Goal: Task Accomplishment & Management: Manage account settings

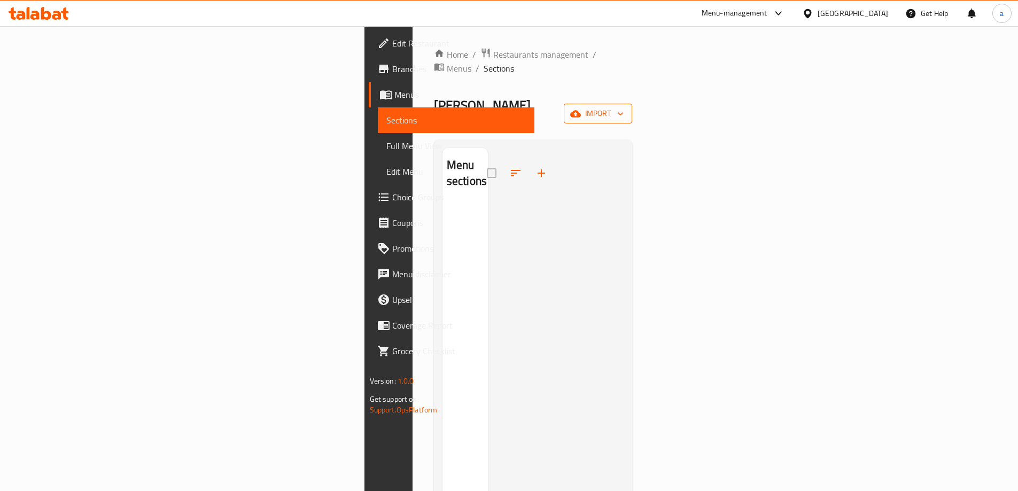
click at [623, 107] on span "import" at bounding box center [597, 113] width 51 height 13
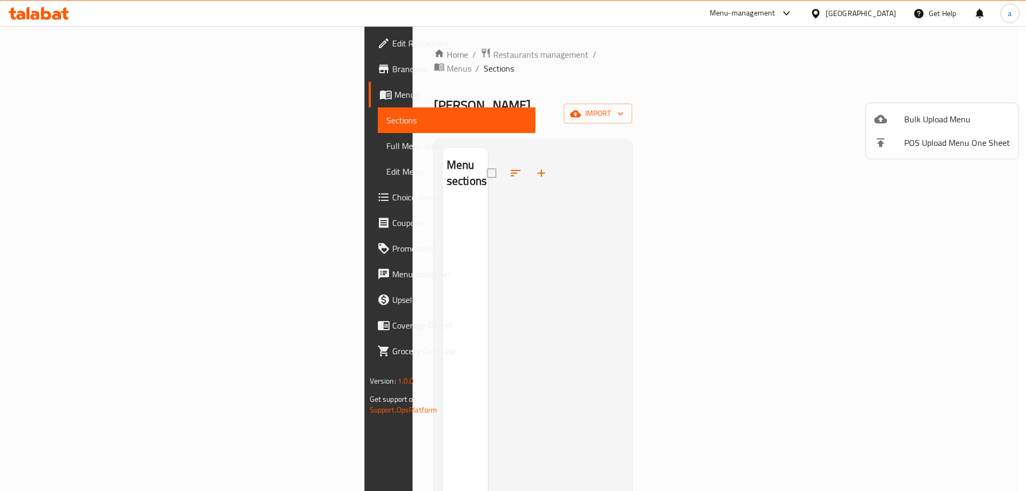
click at [896, 118] on div at bounding box center [889, 119] width 30 height 13
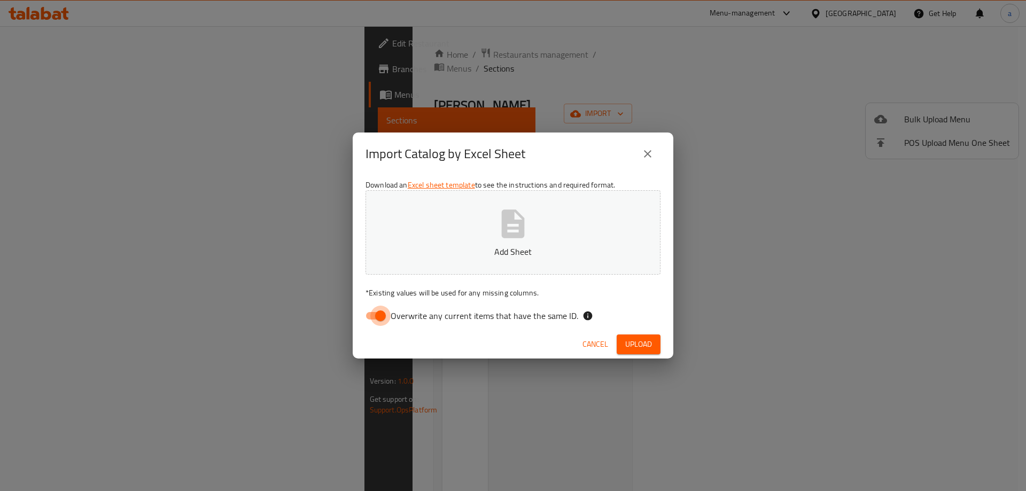
click at [379, 312] on input "Overwrite any current items that have the same ID." at bounding box center [380, 316] width 61 height 20
checkbox input "false"
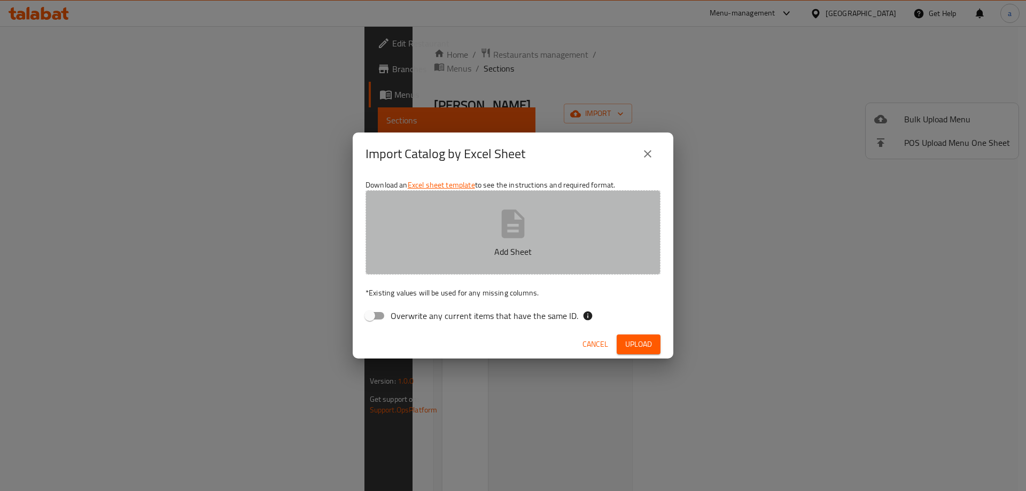
click at [526, 239] on icon "button" at bounding box center [513, 224] width 34 height 34
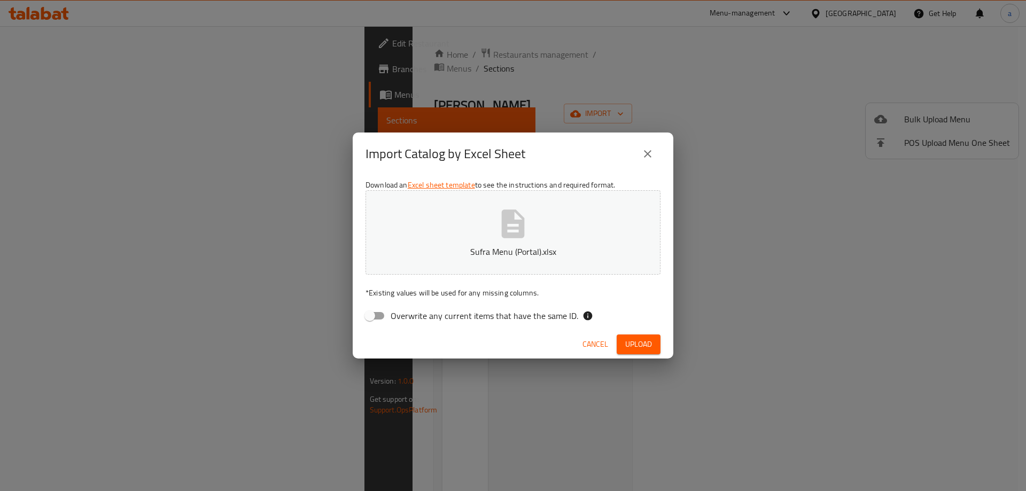
click at [644, 348] on span "Upload" at bounding box center [638, 344] width 27 height 13
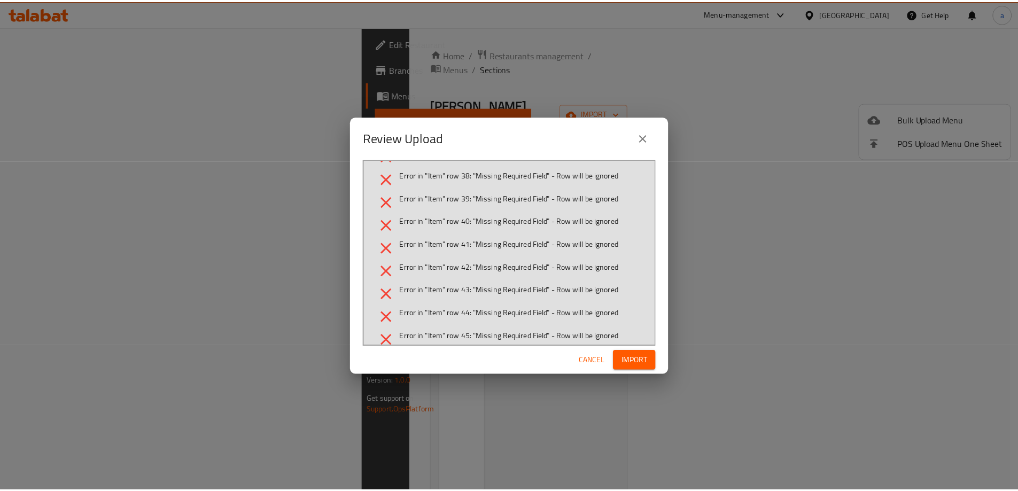
scroll to position [379, 0]
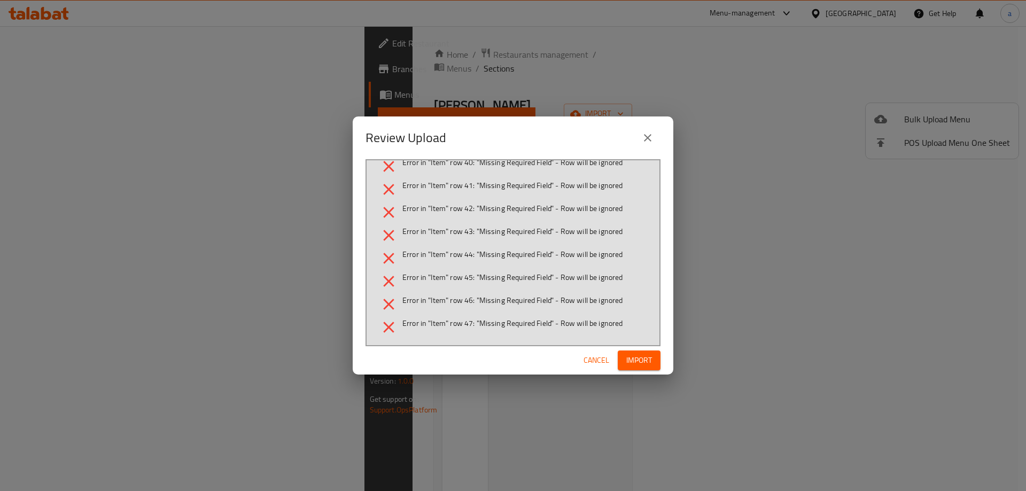
click at [591, 355] on span "Cancel" at bounding box center [596, 360] width 26 height 13
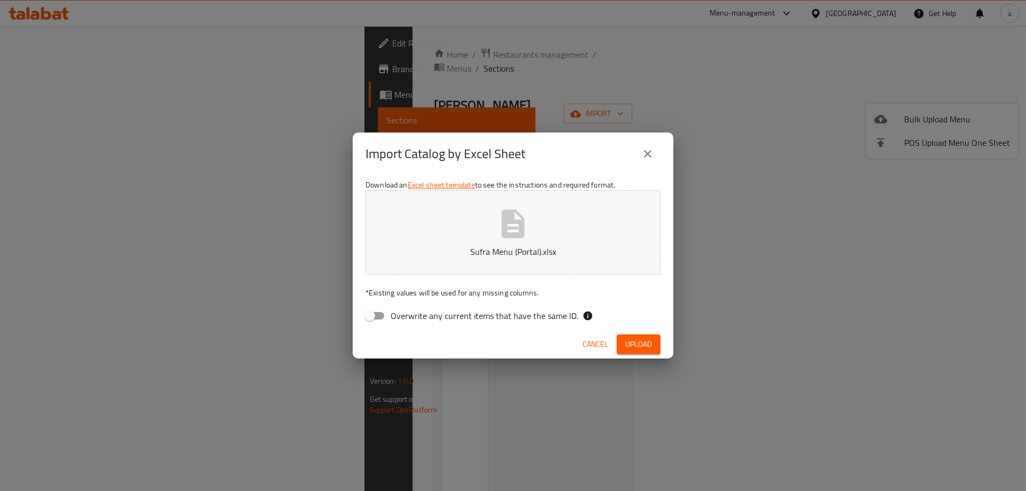
click at [505, 224] on icon "button" at bounding box center [513, 223] width 23 height 28
click at [636, 339] on span "Upload" at bounding box center [638, 344] width 27 height 13
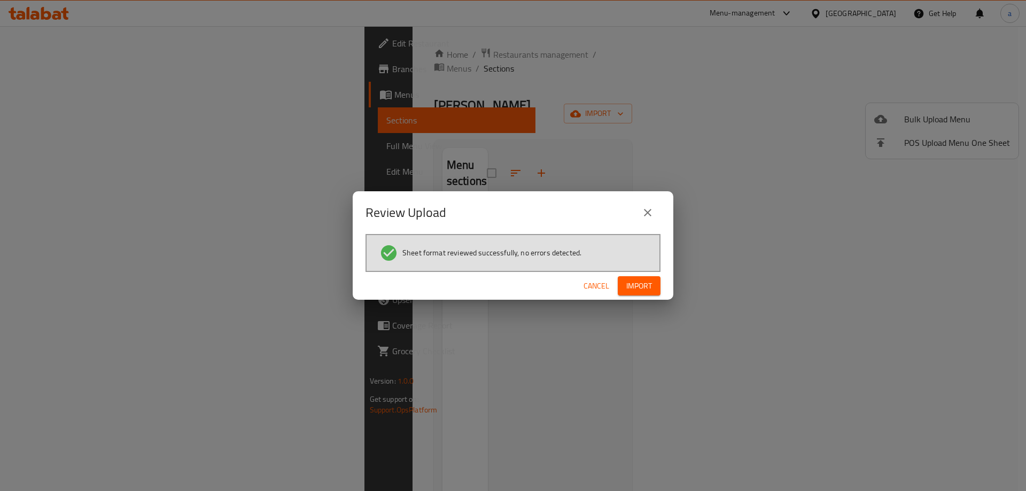
click at [635, 291] on span "Import" at bounding box center [639, 285] width 26 height 13
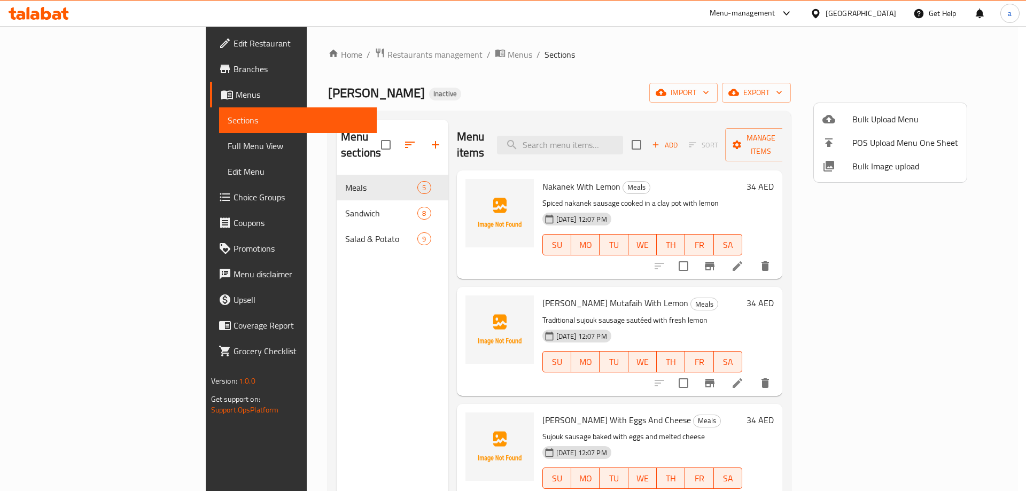
click at [655, 62] on div at bounding box center [513, 245] width 1026 height 491
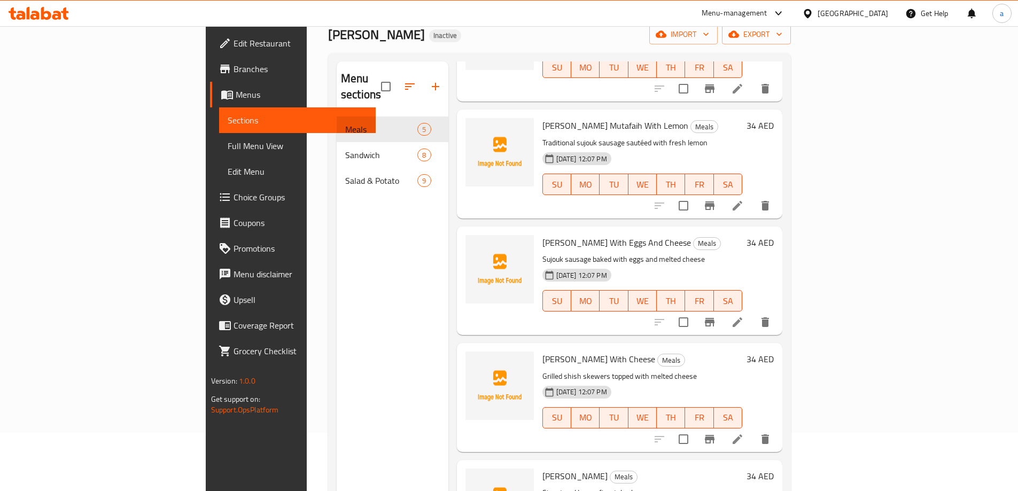
scroll to position [150, 0]
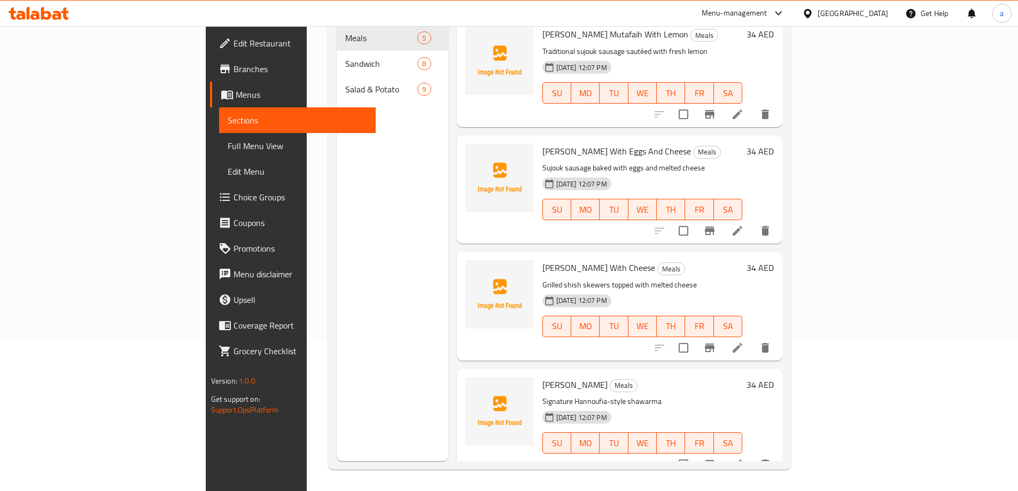
click at [744, 458] on icon at bounding box center [737, 464] width 13 height 13
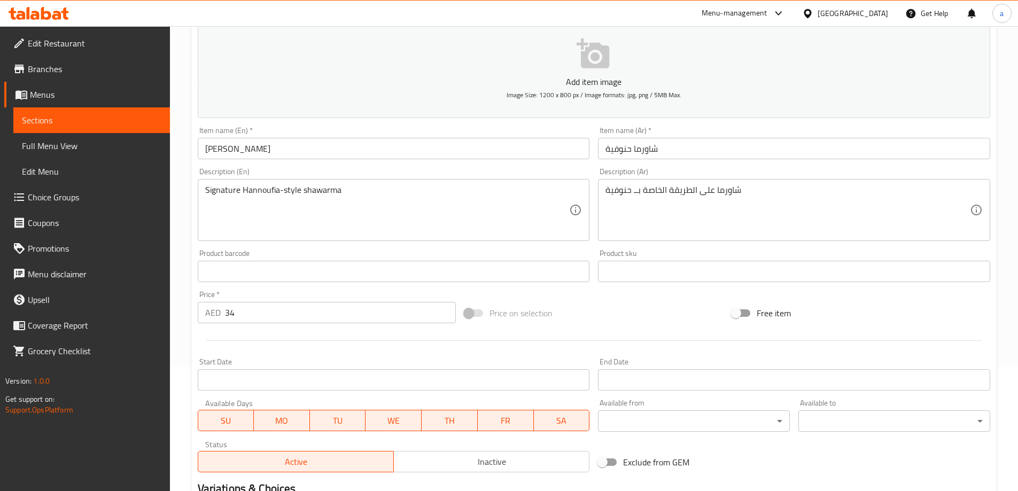
scroll to position [264, 0]
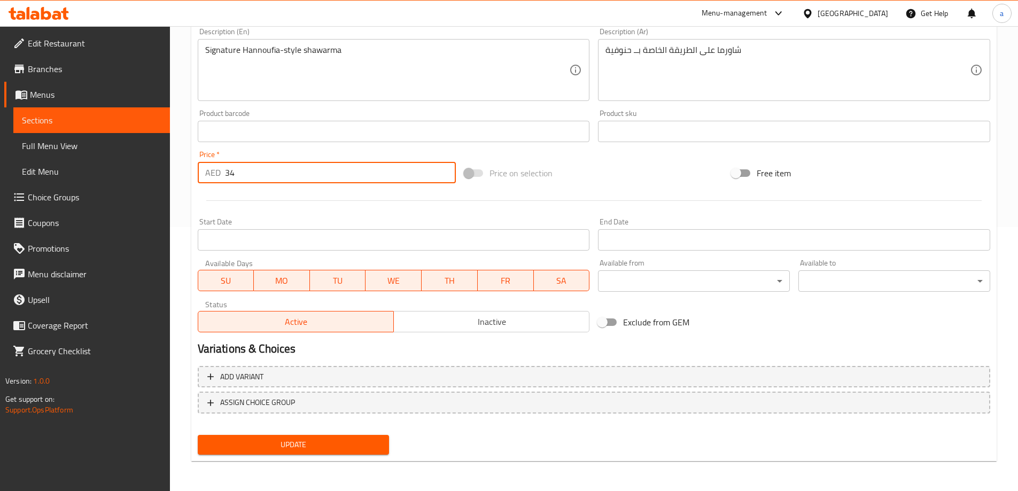
drag, startPoint x: 256, startPoint y: 167, endPoint x: 180, endPoint y: 165, distance: 76.4
click at [180, 165] on div "Home / Restaurants management / Menus / Sections / item / update Meals section …" at bounding box center [594, 126] width 848 height 729
type input "13"
click at [198, 435] on button "Update" at bounding box center [294, 445] width 192 height 20
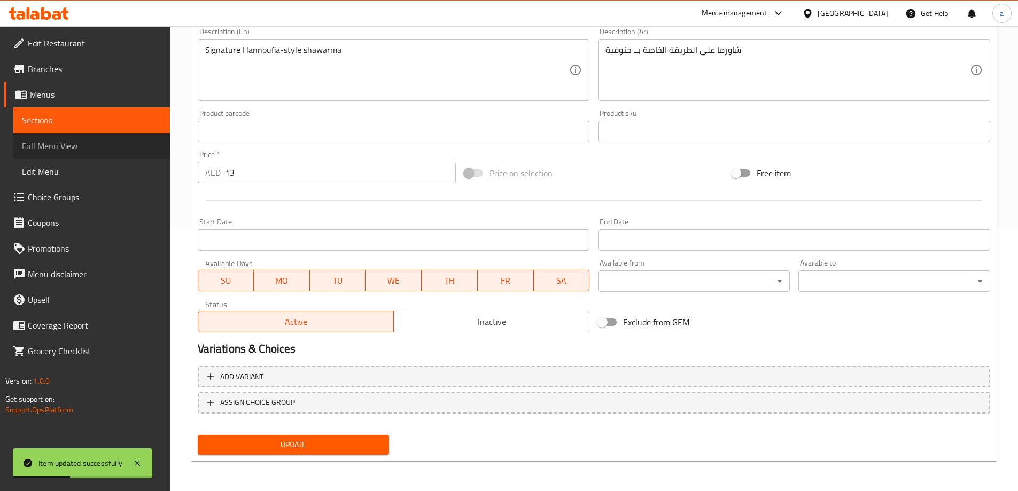
click at [31, 149] on span "Full Menu View" at bounding box center [91, 145] width 139 height 13
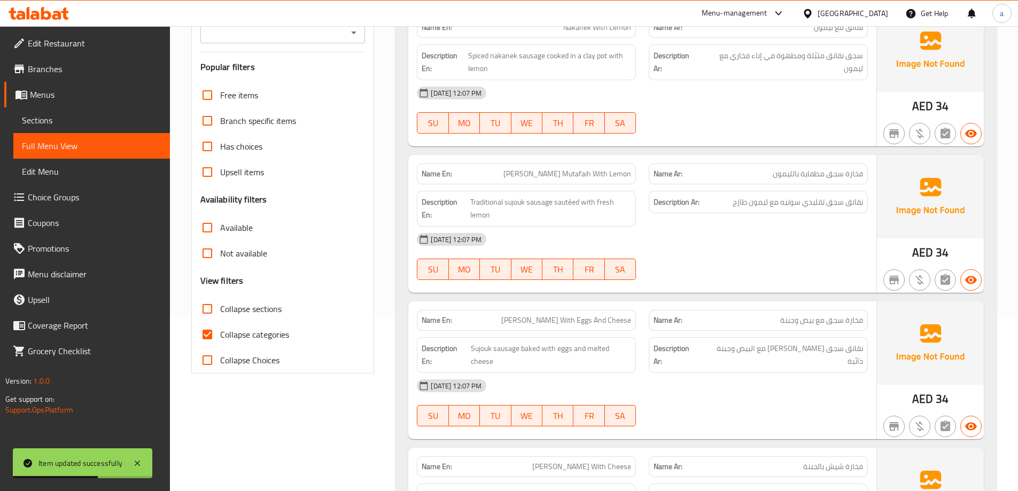
scroll to position [104, 0]
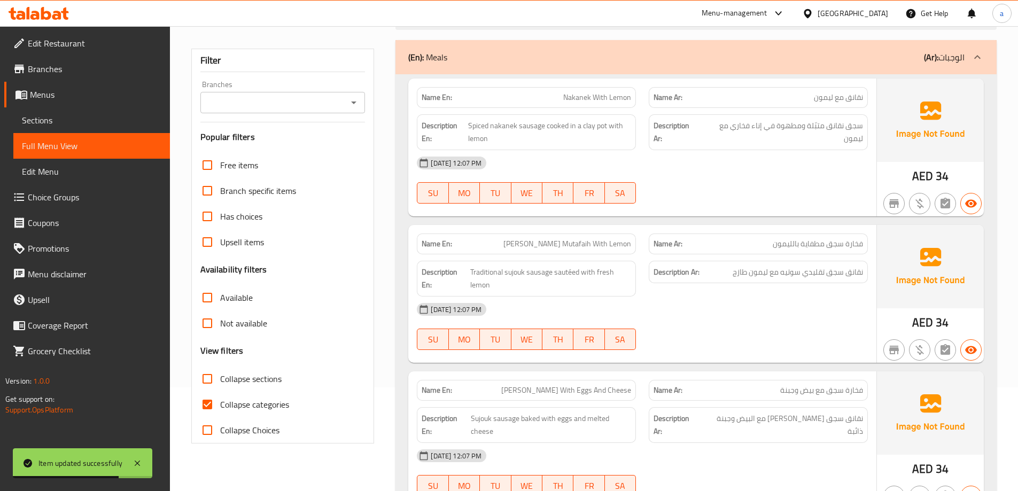
click at [49, 124] on span "Sections" at bounding box center [91, 120] width 139 height 13
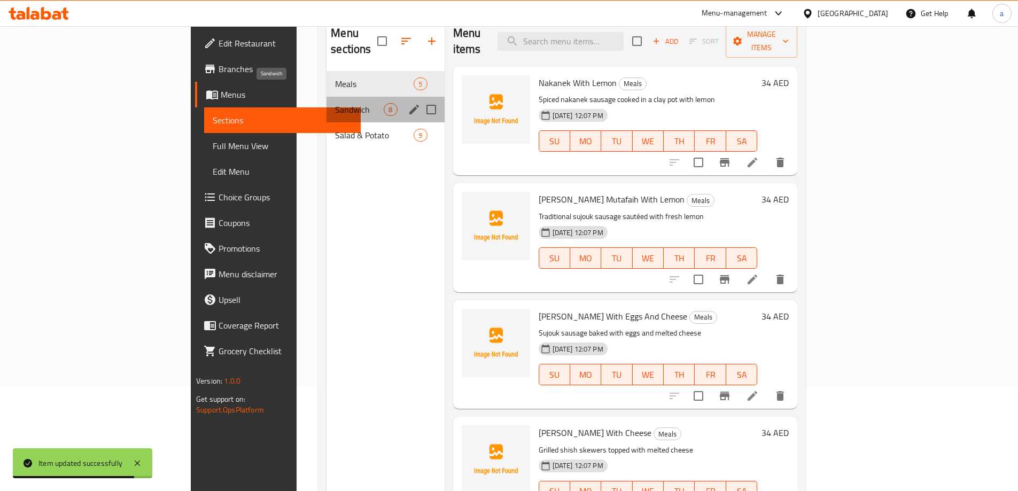
click at [335, 103] on span "Sandwich" at bounding box center [359, 109] width 49 height 13
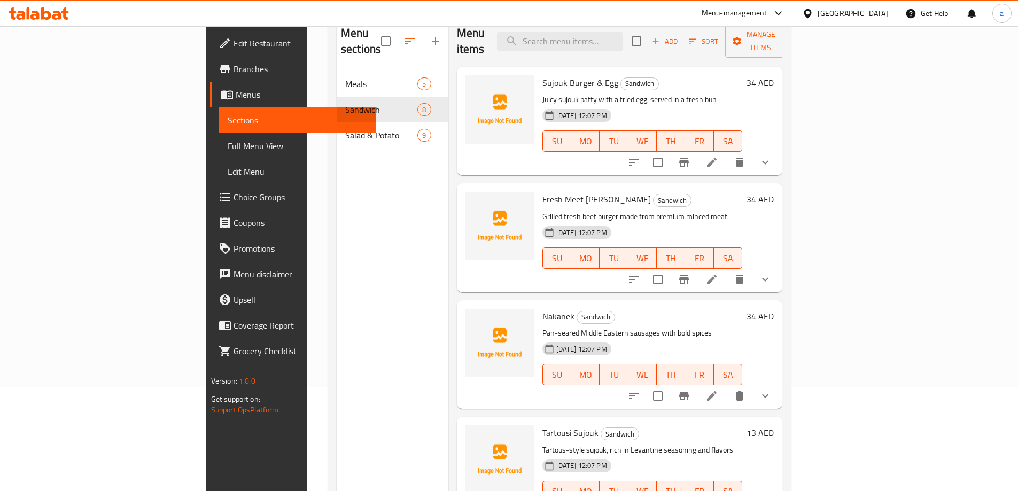
click at [727, 153] on li at bounding box center [712, 162] width 30 height 19
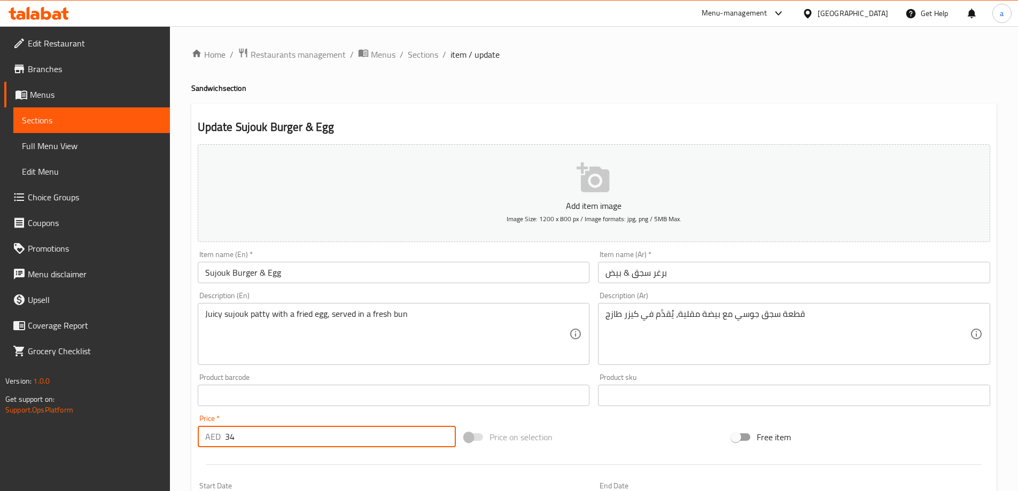
drag, startPoint x: 265, startPoint y: 444, endPoint x: 181, endPoint y: 442, distance: 84.4
click at [181, 442] on div "Home / Restaurants management / Menus / Sections / item / update Sandwich secti…" at bounding box center [594, 399] width 848 height 746
type input "20"
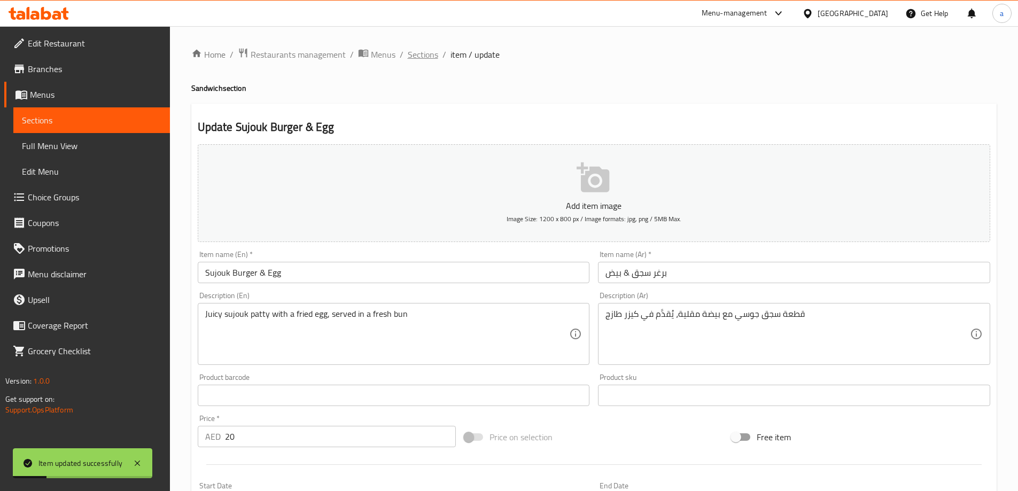
click at [417, 56] on span "Sections" at bounding box center [423, 54] width 30 height 13
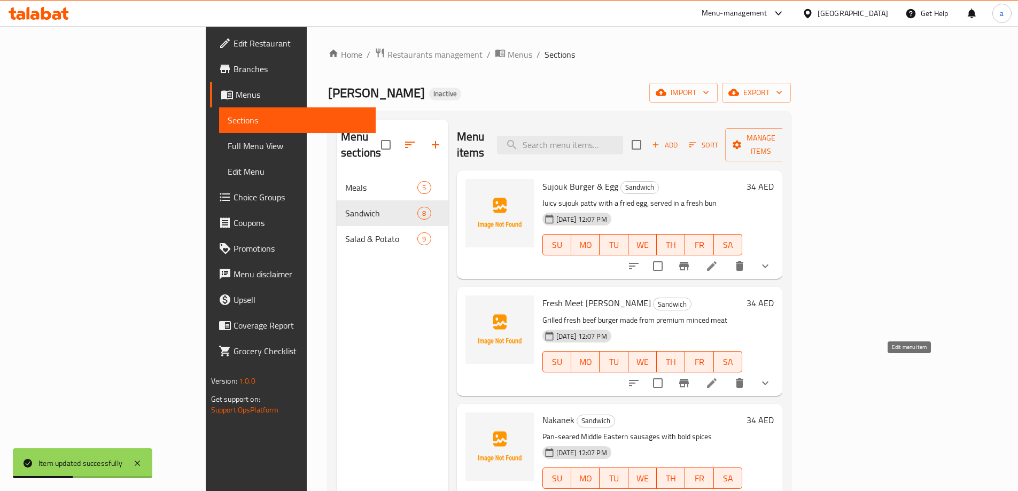
click at [718, 377] on icon at bounding box center [711, 383] width 13 height 13
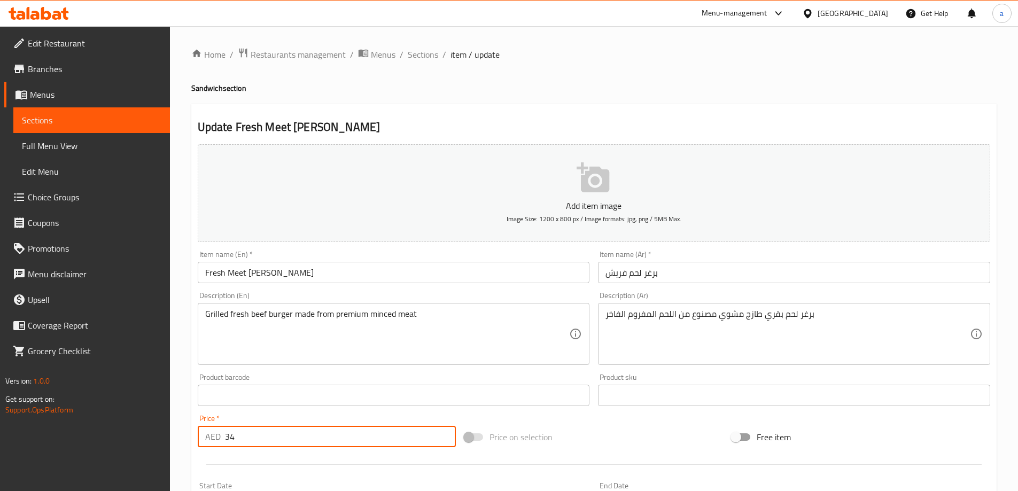
drag, startPoint x: 266, startPoint y: 435, endPoint x: 188, endPoint y: 443, distance: 78.9
click at [191, 443] on div "Update Fresh Meet Burger Add item image Image Size: 1200 x 800 px / Image forma…" at bounding box center [593, 423] width 805 height 639
type input "24"
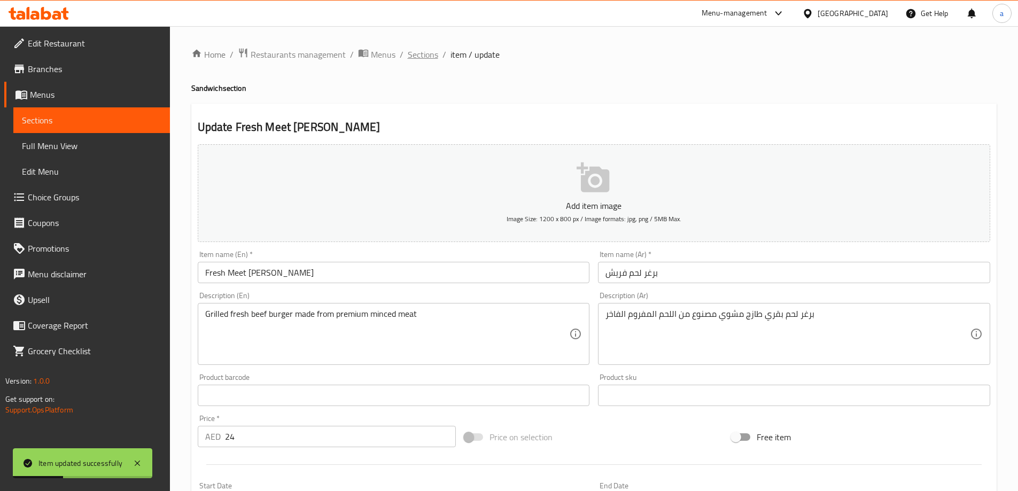
click at [421, 61] on span "Sections" at bounding box center [423, 54] width 30 height 13
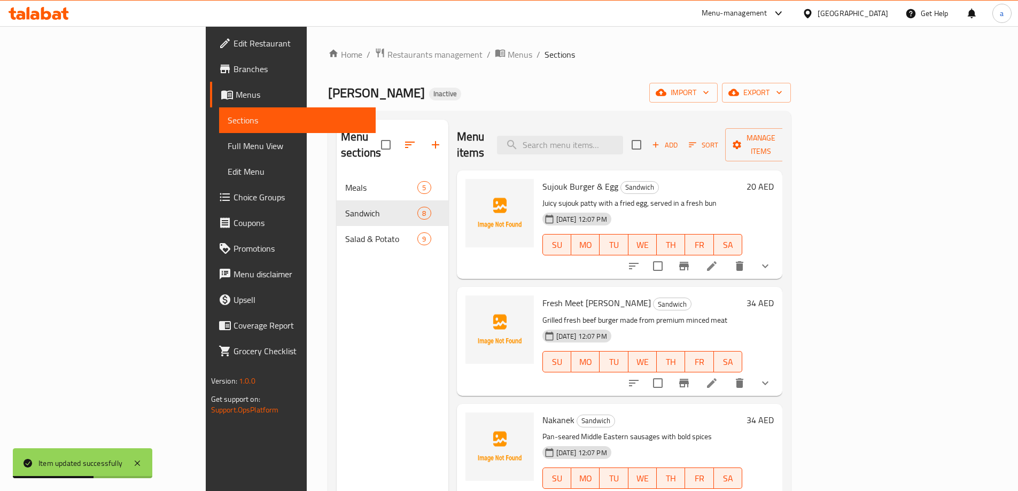
scroll to position [53, 0]
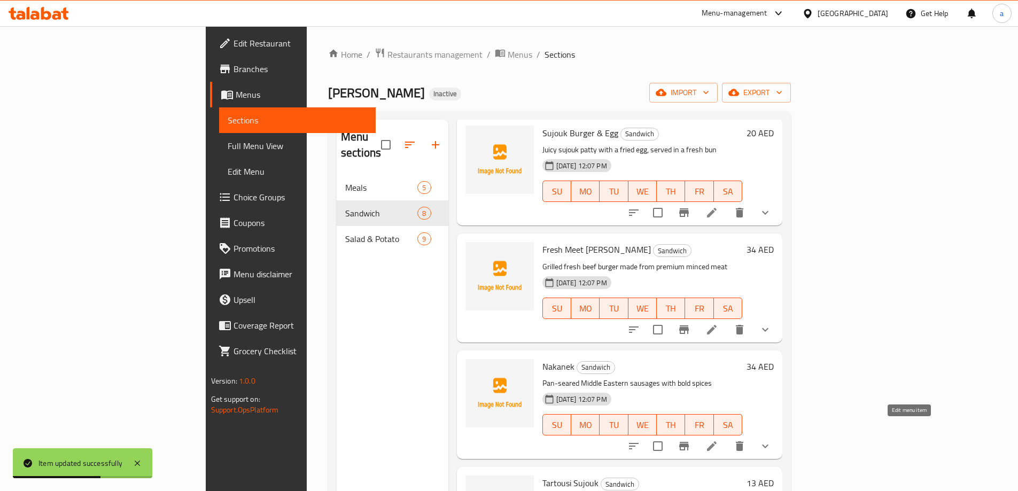
click at [718, 440] on icon at bounding box center [711, 446] width 13 height 13
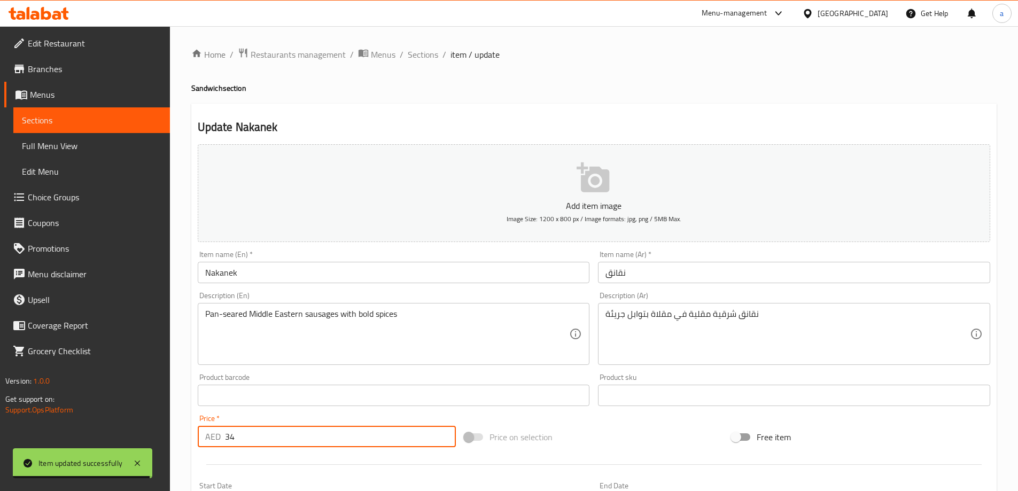
drag, startPoint x: 209, startPoint y: 447, endPoint x: 204, endPoint y: 447, distance: 5.4
click at [204, 447] on div "AED 34 Price *" at bounding box center [327, 436] width 259 height 21
type input "23"
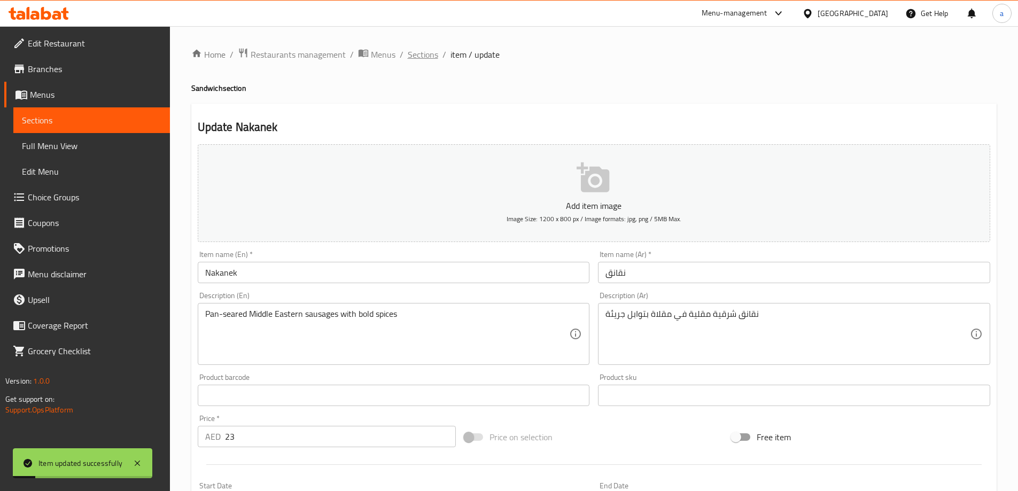
click at [425, 56] on span "Sections" at bounding box center [423, 54] width 30 height 13
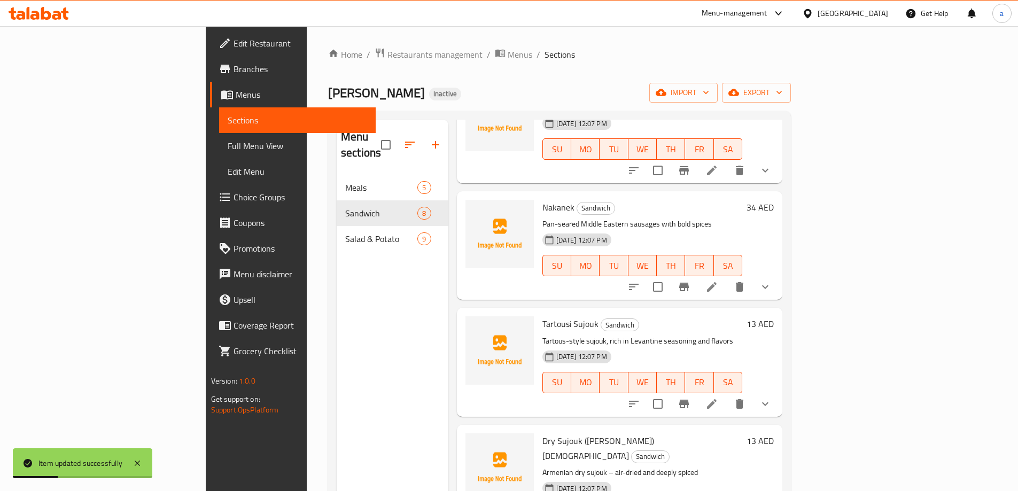
scroll to position [214, 0]
click at [727, 395] on li at bounding box center [712, 402] width 30 height 19
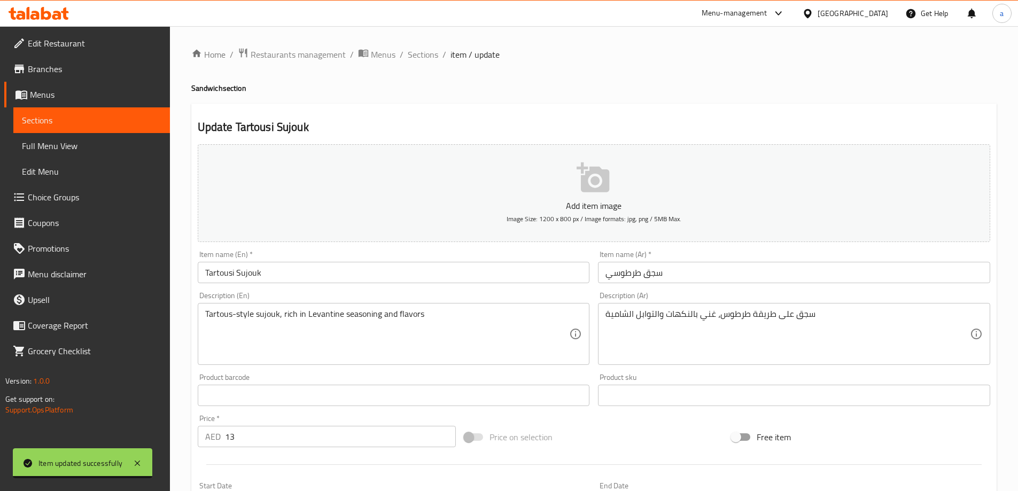
drag, startPoint x: 202, startPoint y: 441, endPoint x: 181, endPoint y: 443, distance: 22.1
click at [181, 443] on div "Home / Restaurants management / Menus / Sections / item / update Sandwich secti…" at bounding box center [594, 399] width 848 height 746
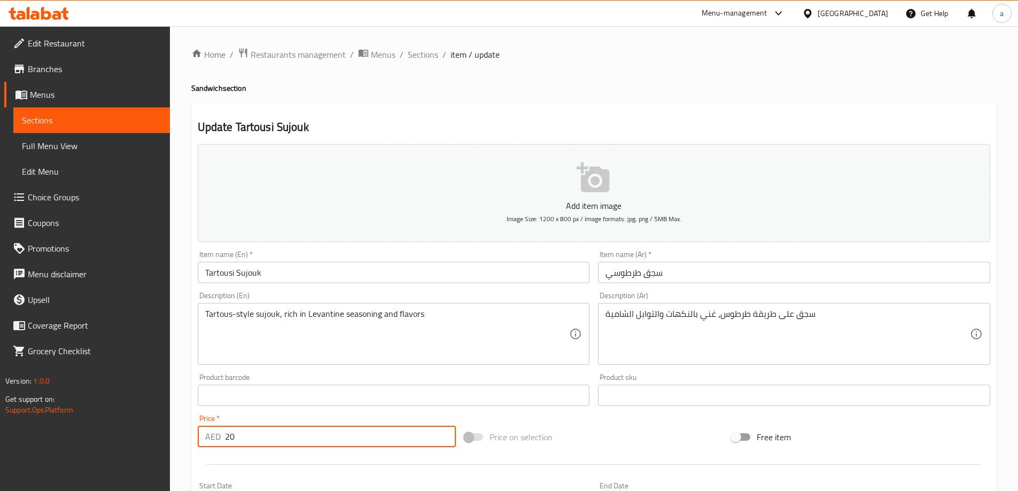
type input "20"
click at [420, 48] on span "Sections" at bounding box center [423, 54] width 30 height 13
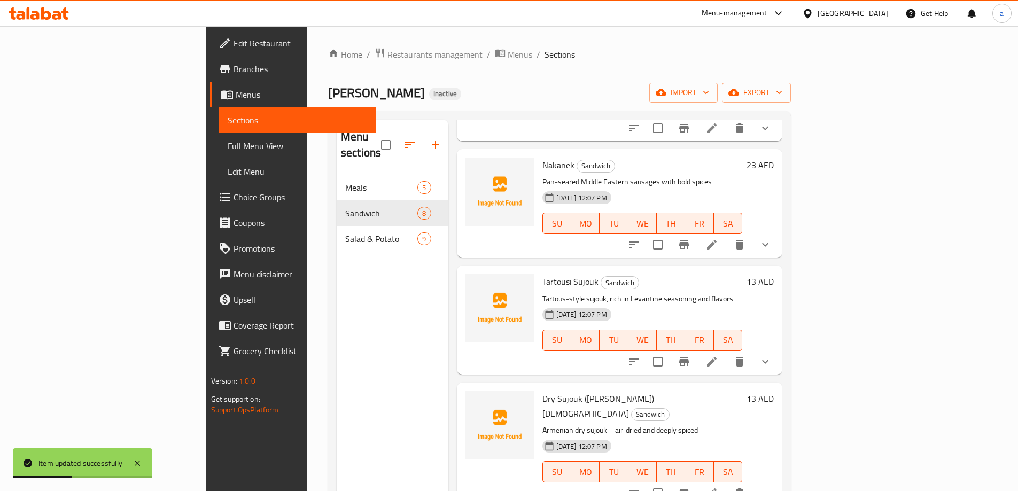
scroll to position [267, 0]
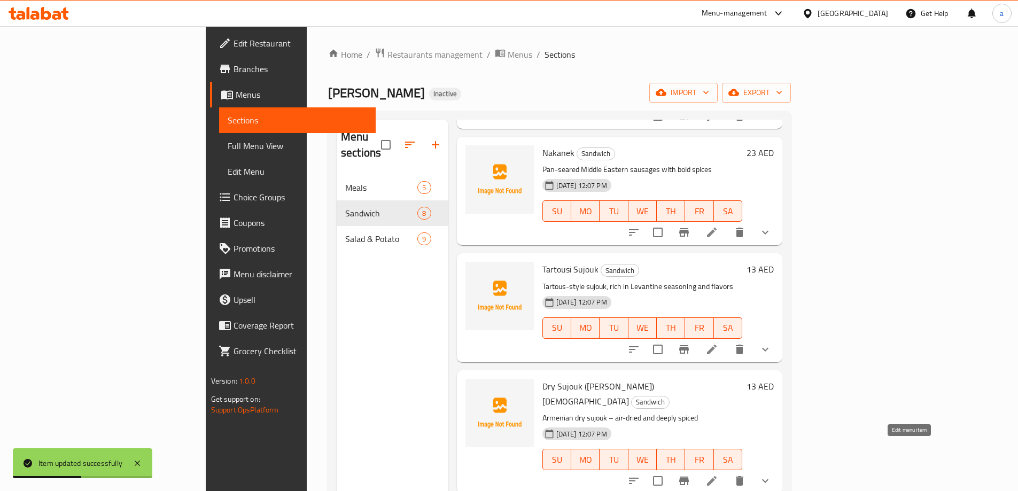
click at [718, 474] on icon at bounding box center [711, 480] width 13 height 13
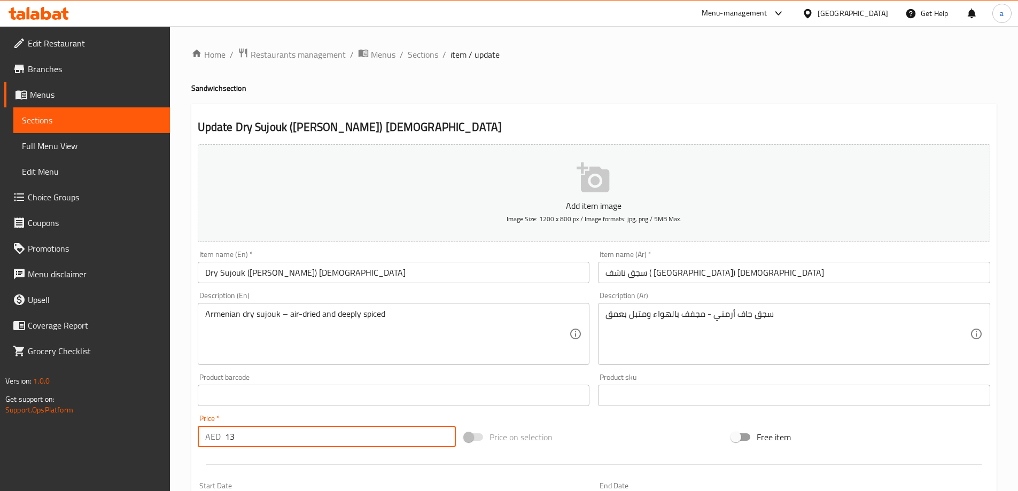
drag, startPoint x: 302, startPoint y: 444, endPoint x: 228, endPoint y: 439, distance: 74.0
click at [228, 439] on input "13" at bounding box center [340, 436] width 231 height 21
type input "1"
type input "23"
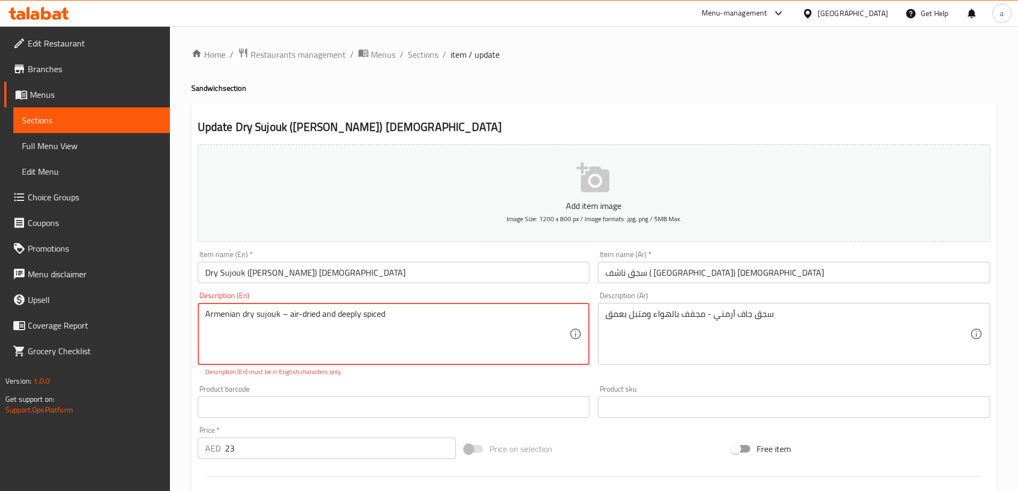
click at [286, 314] on textarea "Armenian dry sujouk – air-dried and deeply spiced" at bounding box center [387, 334] width 364 height 51
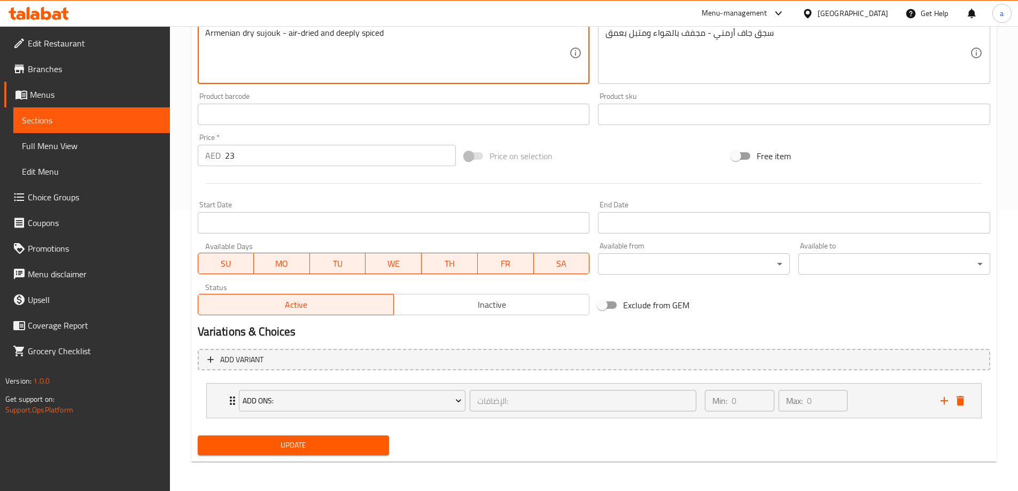
scroll to position [282, 0]
type textarea "Armenian dry sujouk - air-dried and deeply spiced"
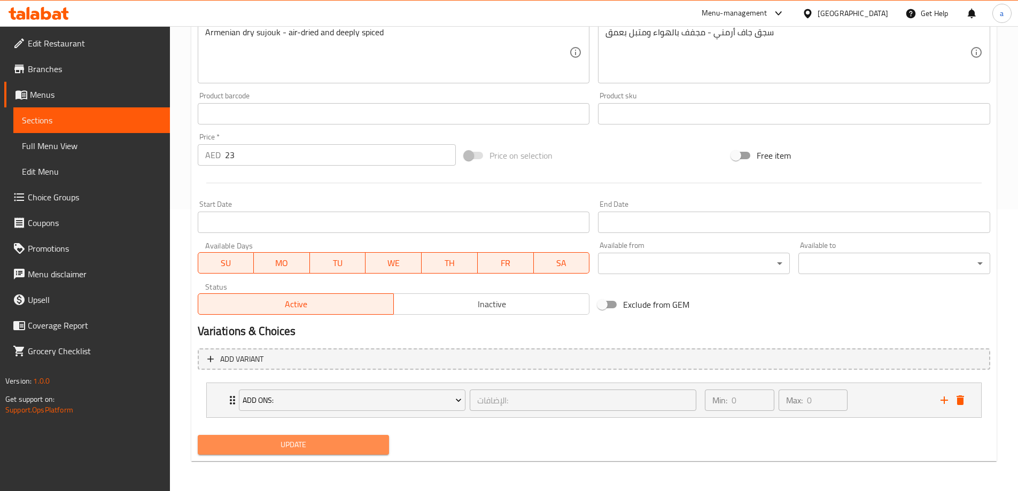
click at [277, 441] on span "Update" at bounding box center [293, 444] width 175 height 13
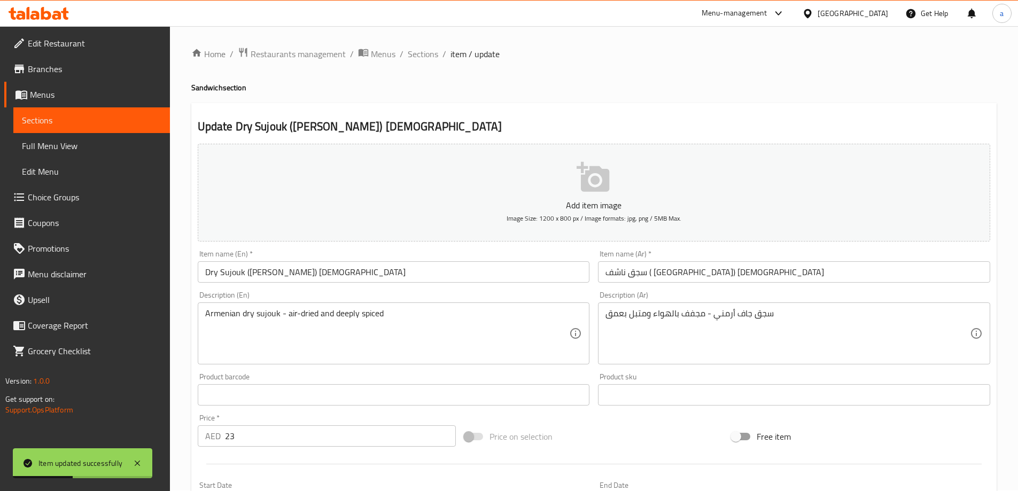
scroll to position [0, 0]
click at [414, 52] on span "Sections" at bounding box center [423, 54] width 30 height 13
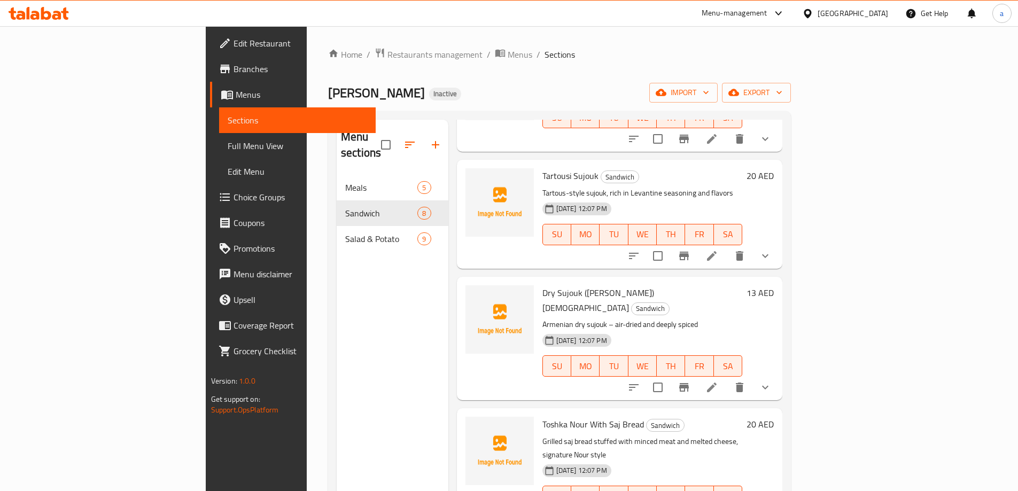
scroll to position [374, 0]
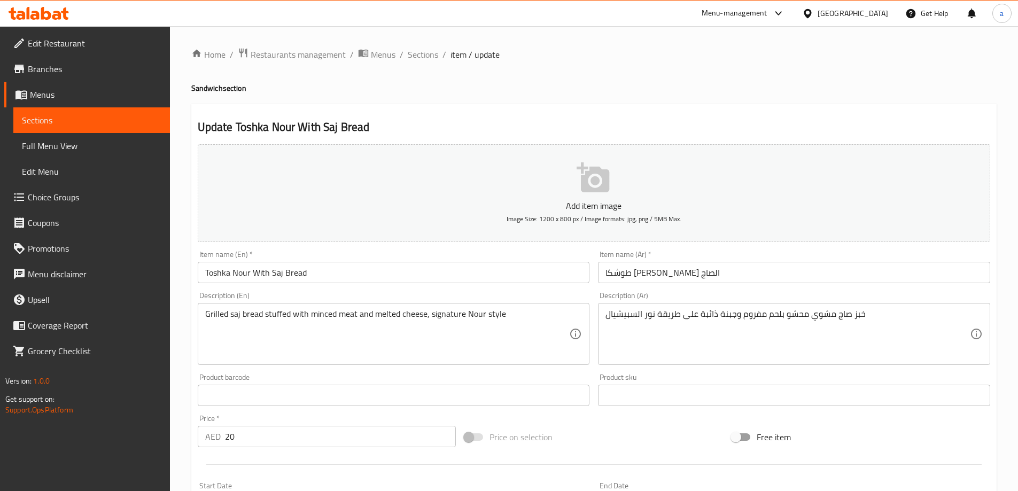
click at [288, 442] on input "20" at bounding box center [340, 436] width 231 height 21
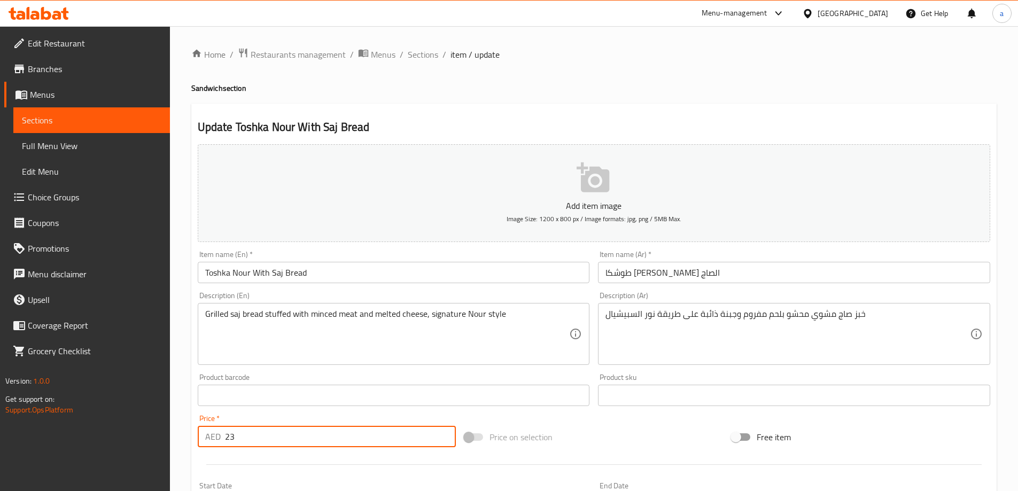
type input "23"
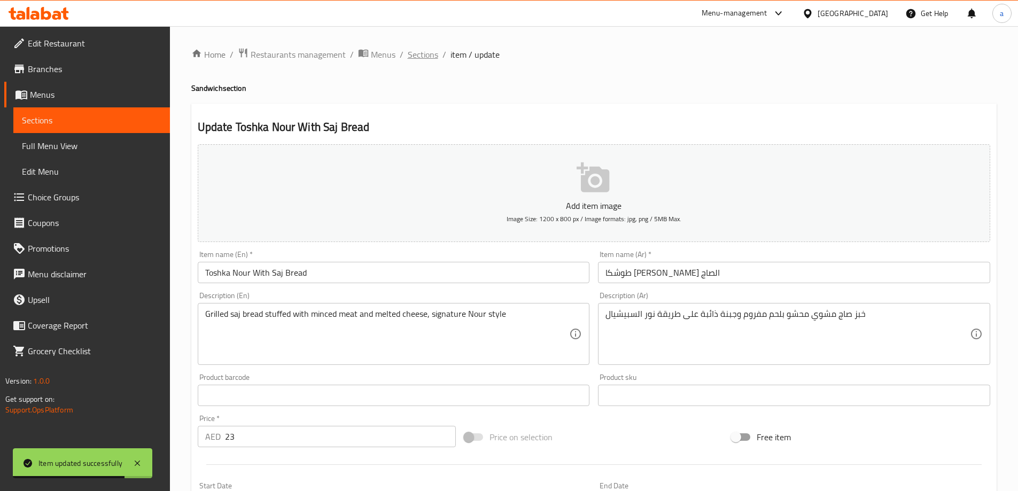
click at [417, 55] on span "Sections" at bounding box center [423, 54] width 30 height 13
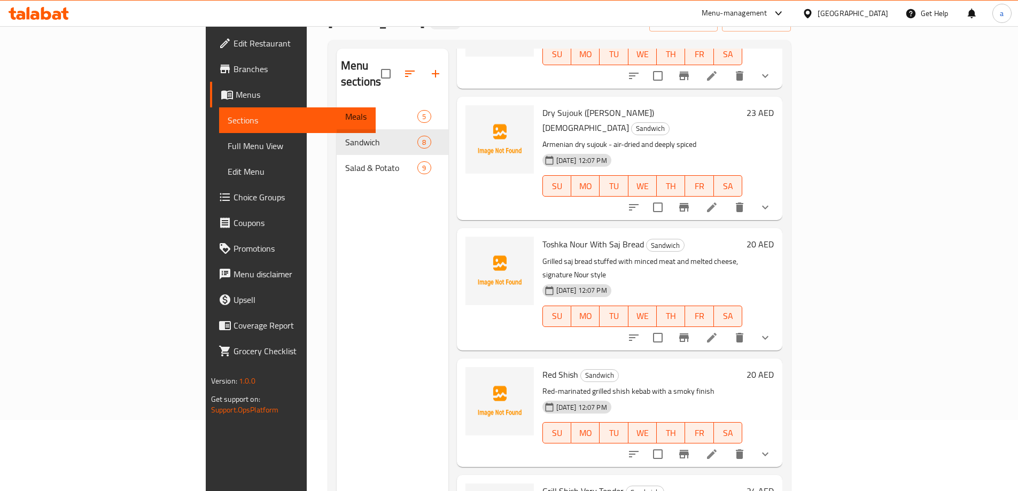
scroll to position [150, 0]
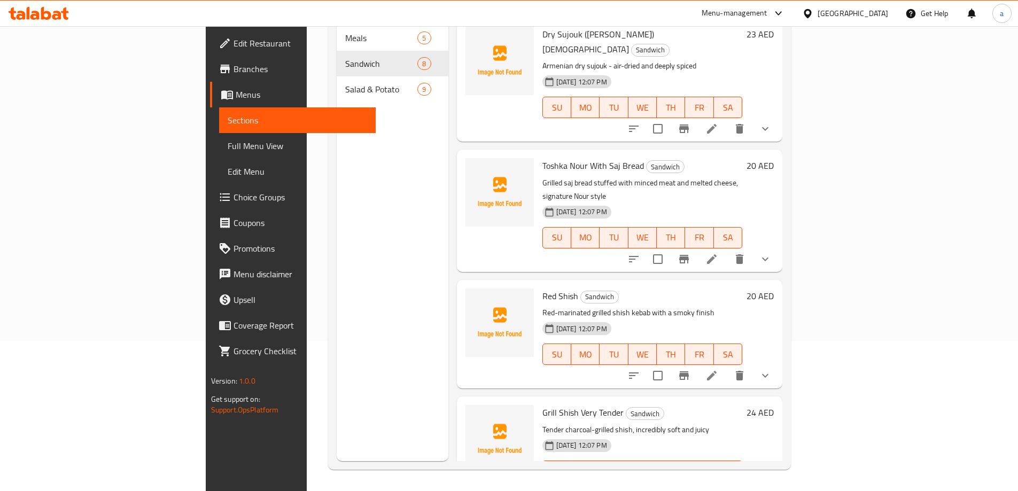
click at [716, 371] on icon at bounding box center [712, 376] width 10 height 10
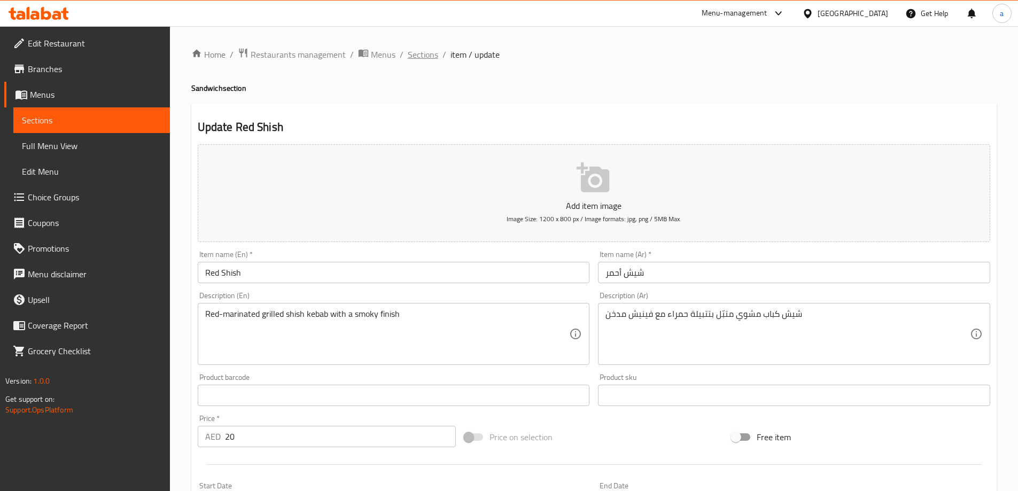
click at [419, 57] on span "Sections" at bounding box center [423, 54] width 30 height 13
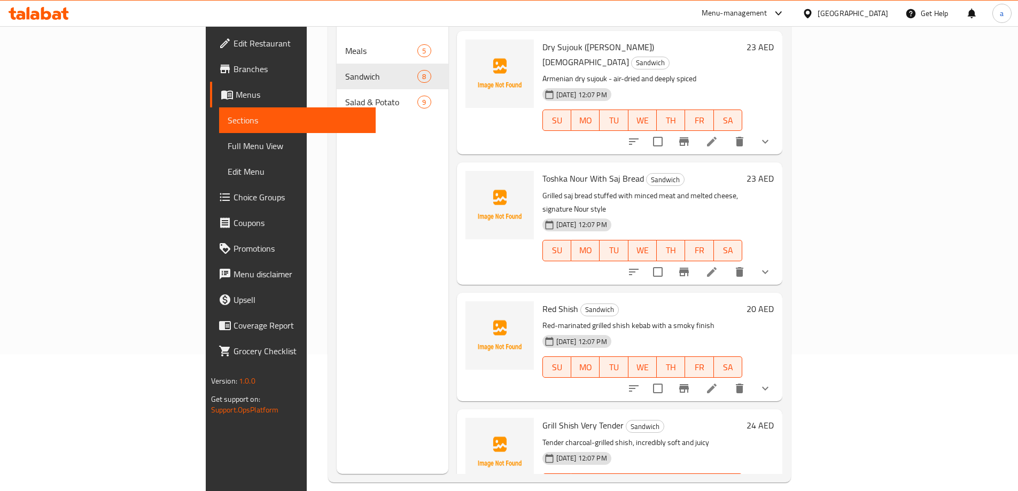
scroll to position [150, 0]
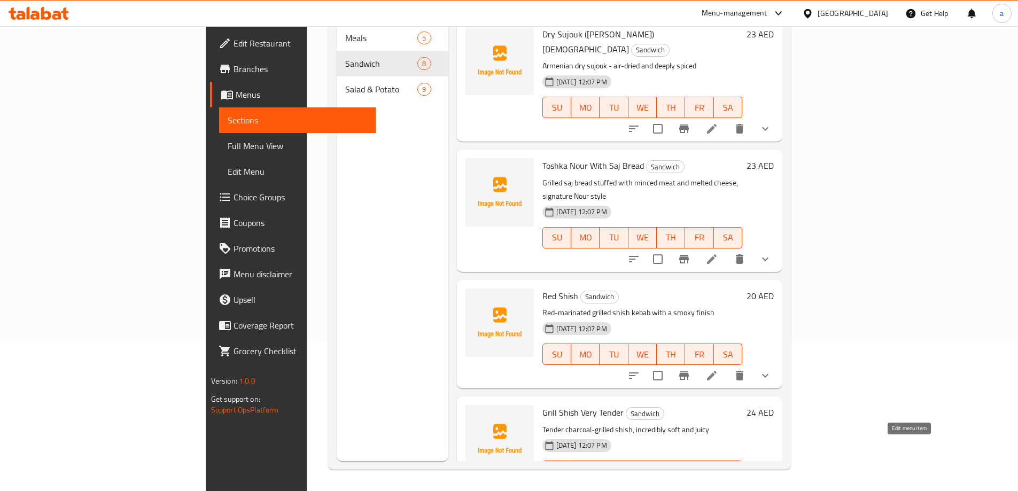
click at [718, 486] on icon at bounding box center [711, 492] width 13 height 13
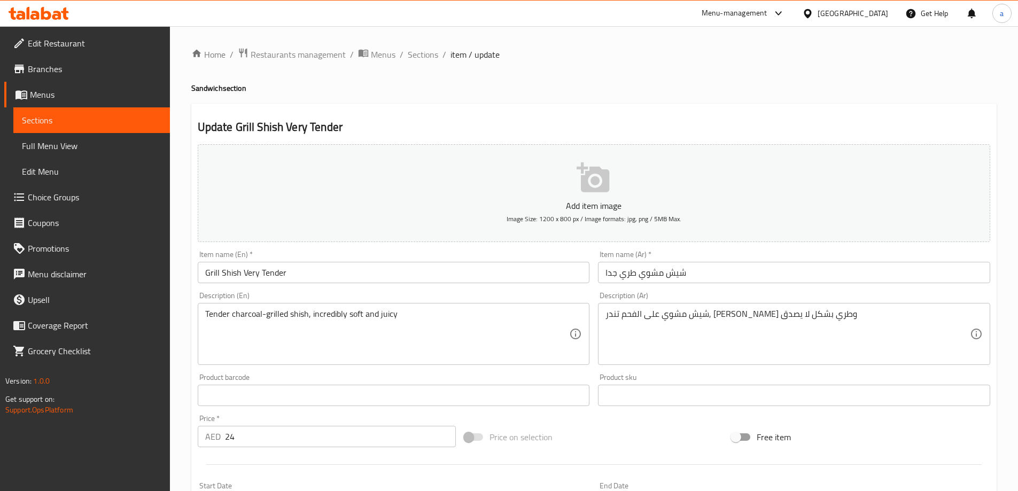
click at [267, 436] on input "24" at bounding box center [340, 436] width 231 height 21
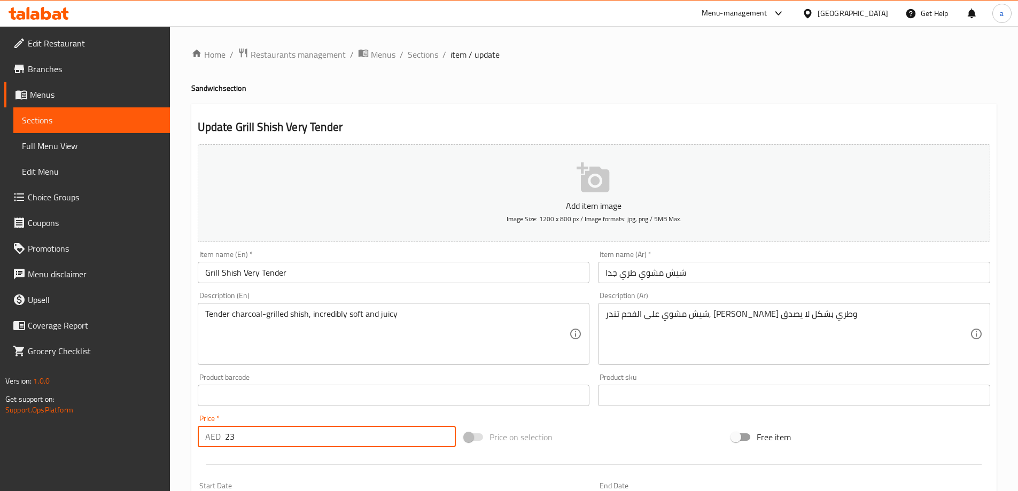
type input "23"
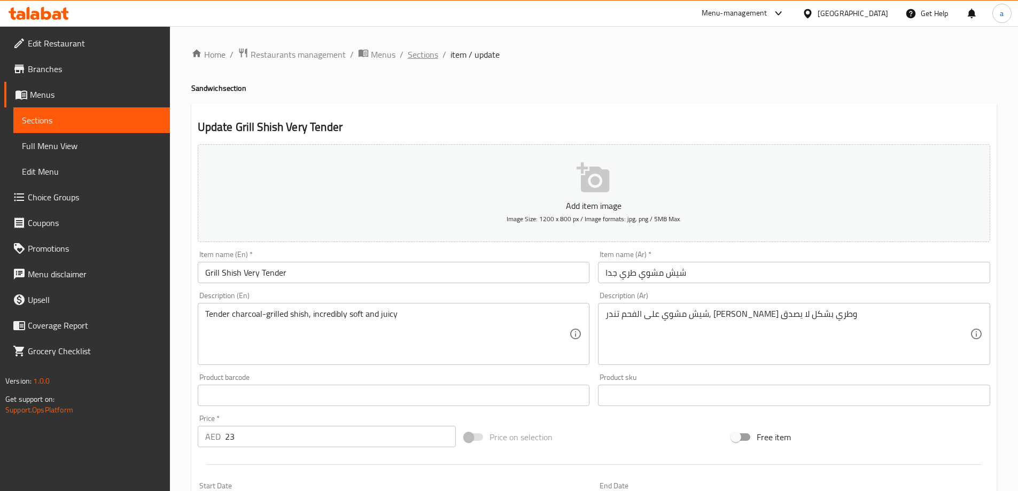
click at [416, 55] on span "Sections" at bounding box center [423, 54] width 30 height 13
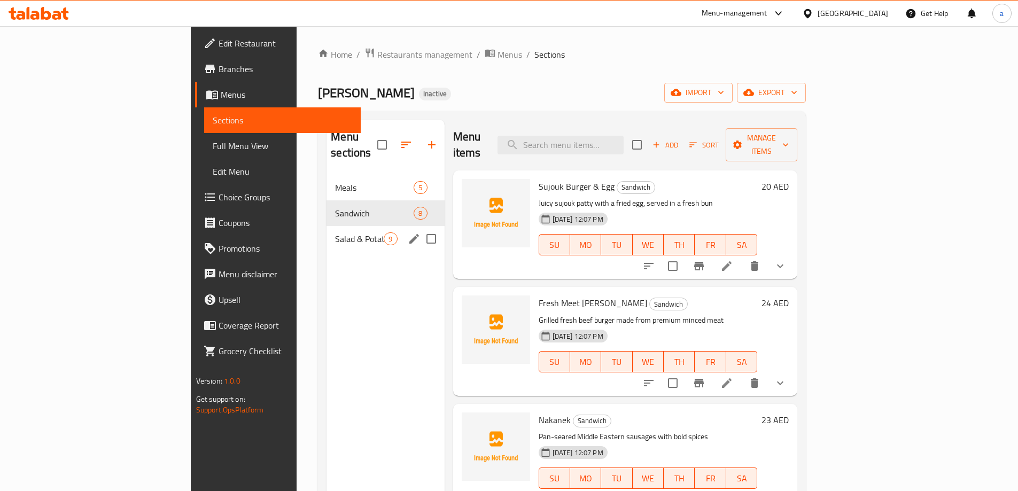
click at [326, 231] on div "Salad & Potato 9" at bounding box center [385, 239] width 118 height 26
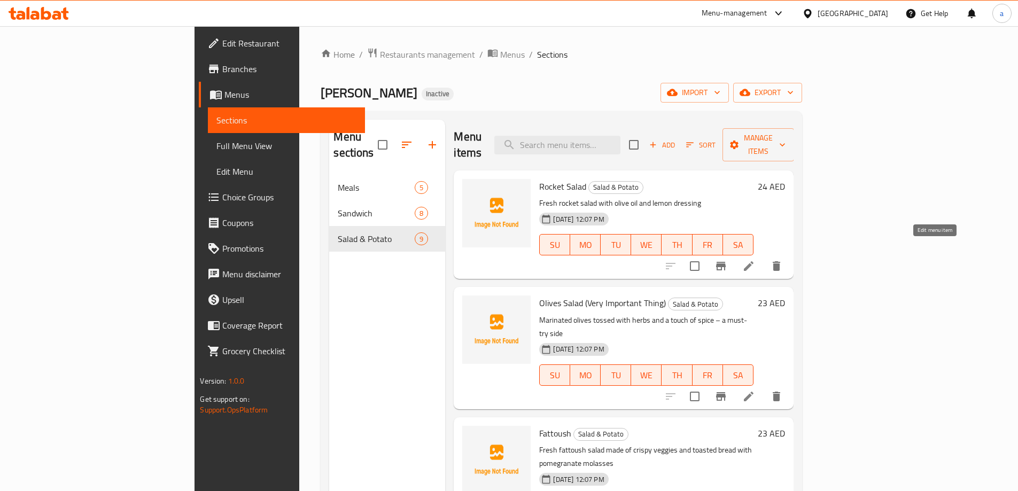
click at [753, 261] on icon at bounding box center [749, 266] width 10 height 10
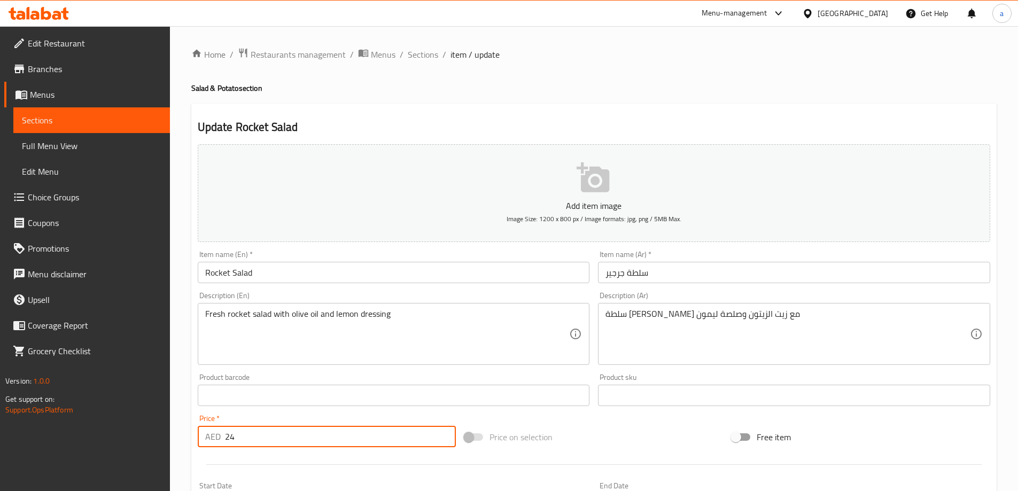
drag, startPoint x: 237, startPoint y: 433, endPoint x: 198, endPoint y: 434, distance: 39.0
click at [198, 434] on div "AED 24 Price *" at bounding box center [327, 436] width 259 height 21
type input "16"
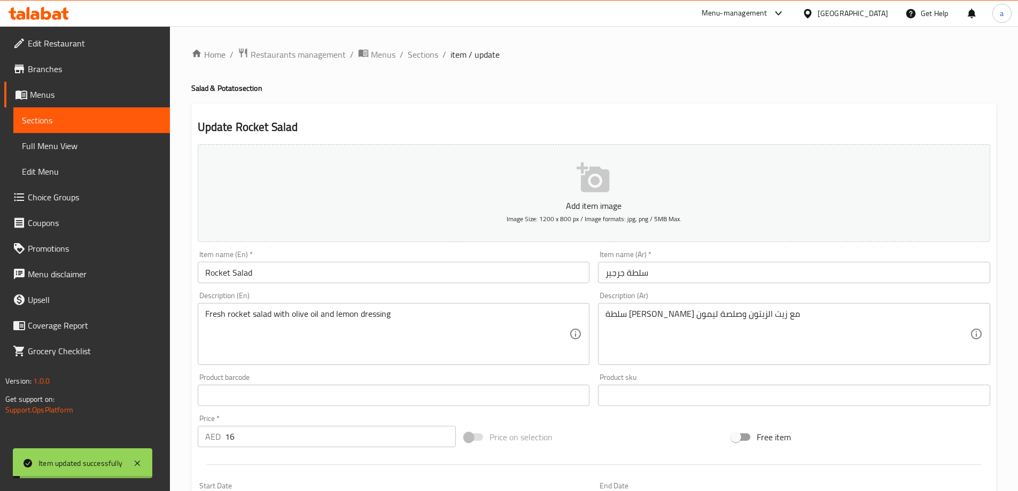
click at [426, 54] on span "Sections" at bounding box center [423, 54] width 30 height 13
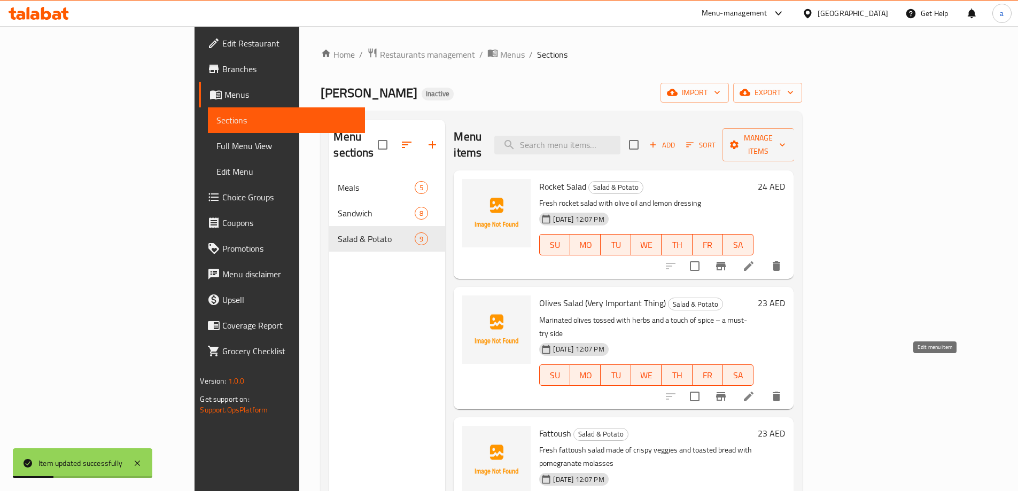
click at [755, 390] on icon at bounding box center [748, 396] width 13 height 13
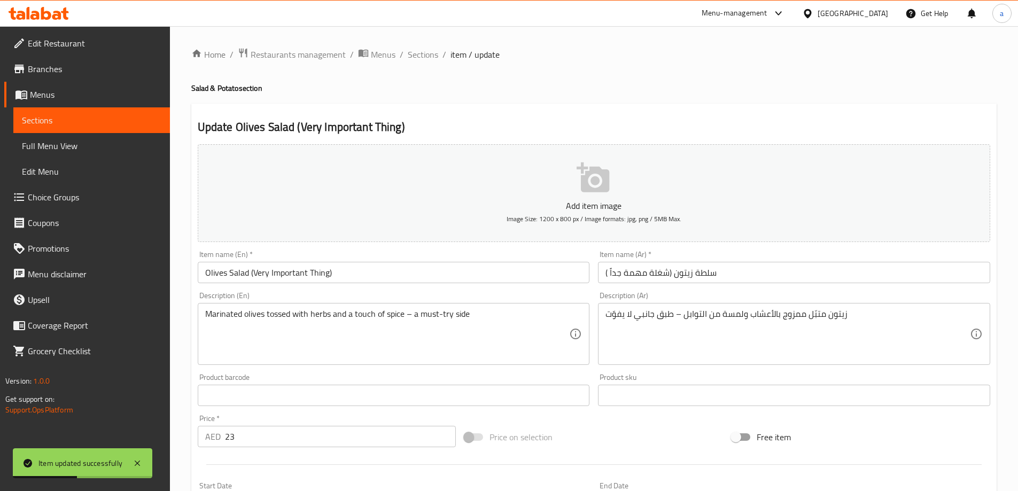
drag, startPoint x: 292, startPoint y: 432, endPoint x: 194, endPoint y: 439, distance: 97.5
click at [194, 439] on div "Price   * AED 23 Price *" at bounding box center [326, 430] width 267 height 41
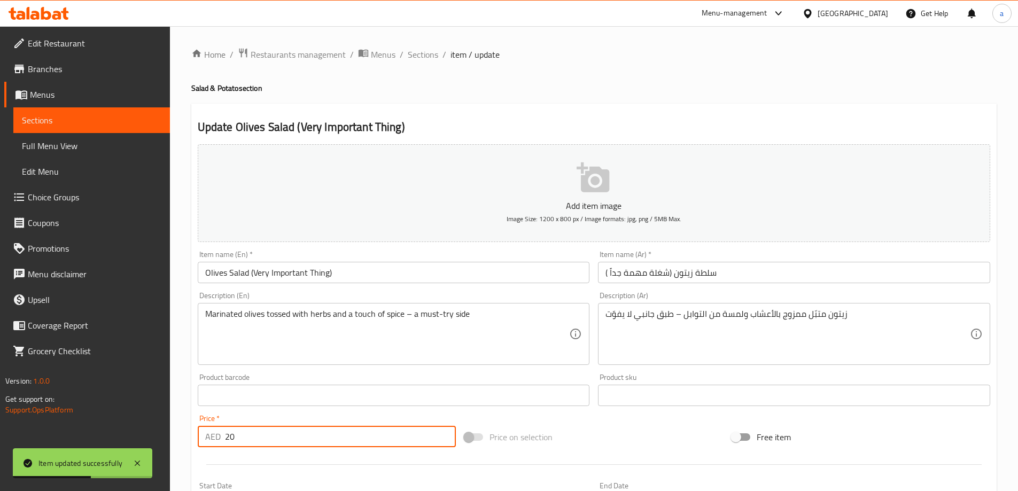
type input "20"
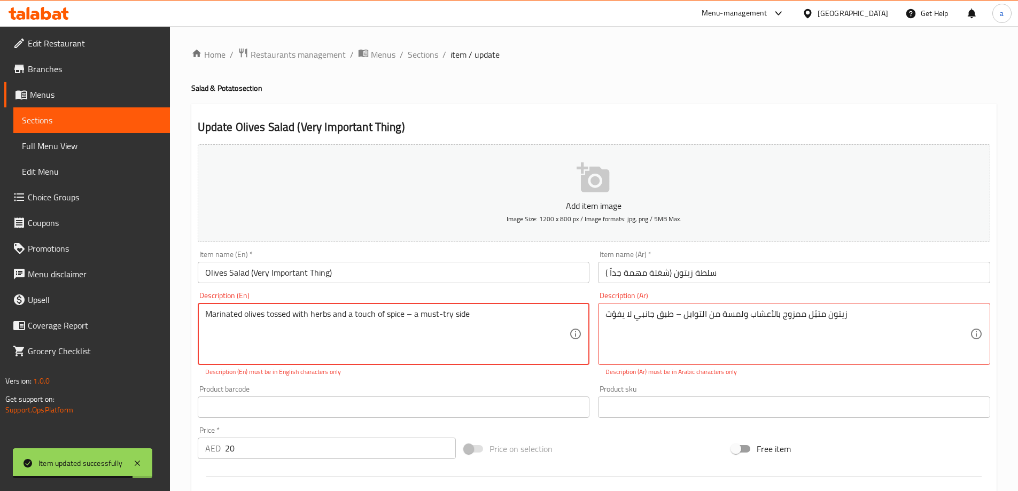
drag, startPoint x: 412, startPoint y: 312, endPoint x: 405, endPoint y: 317, distance: 8.9
click at [405, 317] on textarea "Marinated olives tossed with herbs and a touch of spice – a must-try side" at bounding box center [387, 334] width 364 height 51
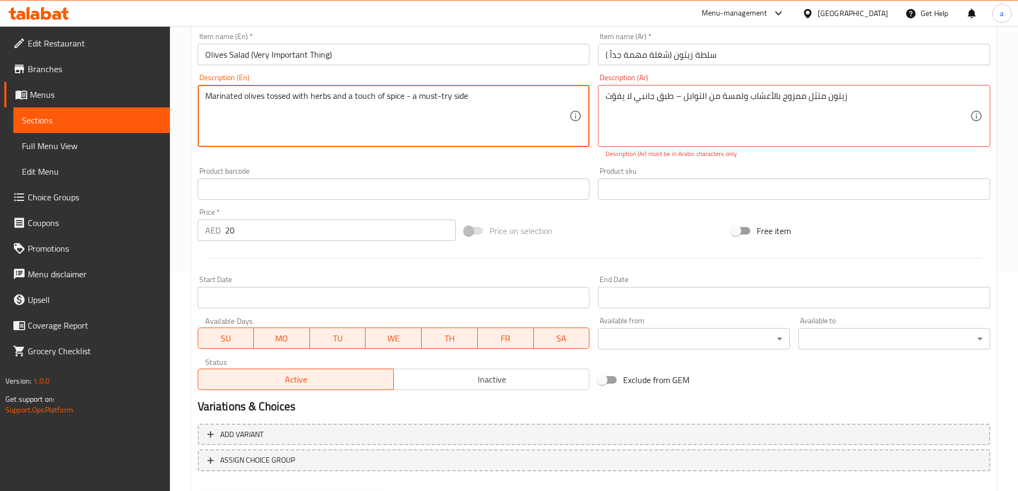
scroll to position [276, 0]
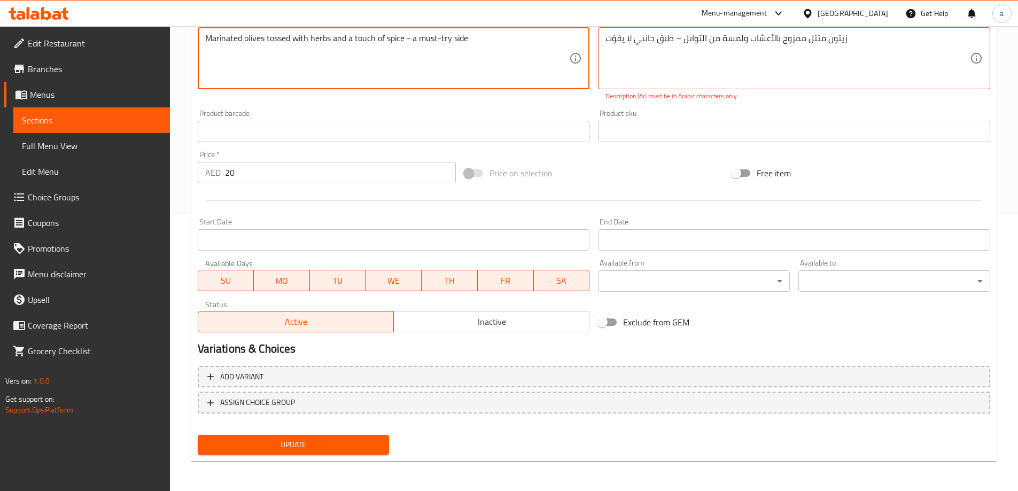
type textarea "Marinated olives tossed with herbs and a touch of spice - a must-try side"
click at [346, 442] on span "Update" at bounding box center [293, 444] width 175 height 13
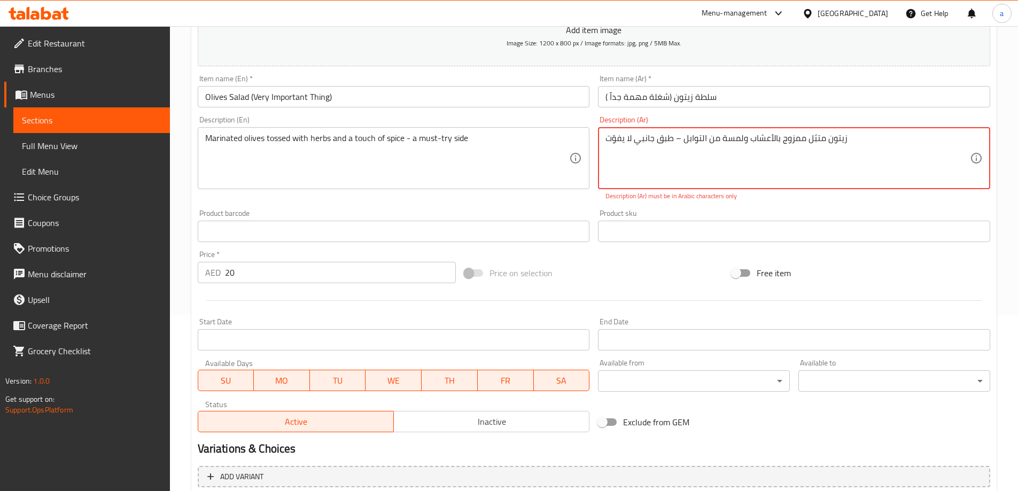
scroll to position [115, 0]
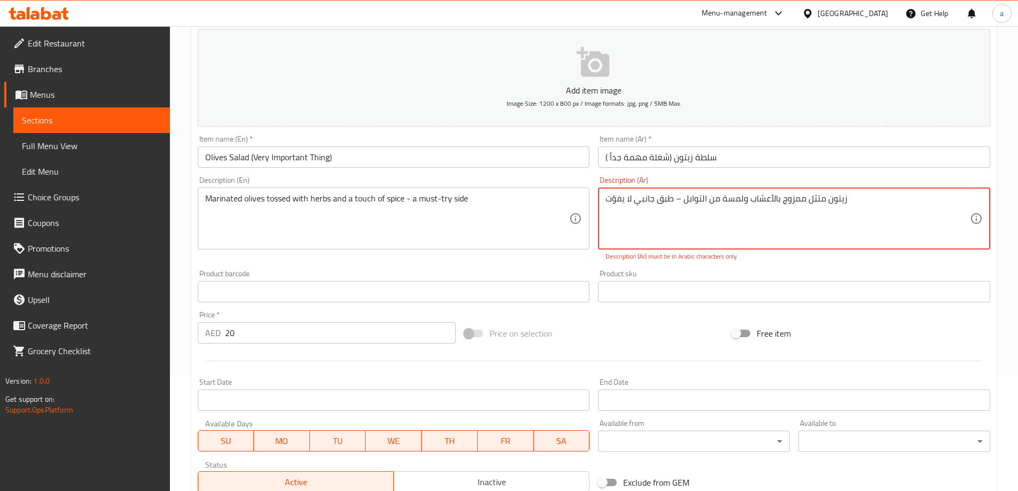
drag, startPoint x: 674, startPoint y: 196, endPoint x: 681, endPoint y: 200, distance: 7.4
click at [681, 200] on textarea "زيتون متبّل ممزوج بالأعشاب ولمسة من التوابل – طبق جانبي لا يفوّت" at bounding box center [787, 218] width 364 height 51
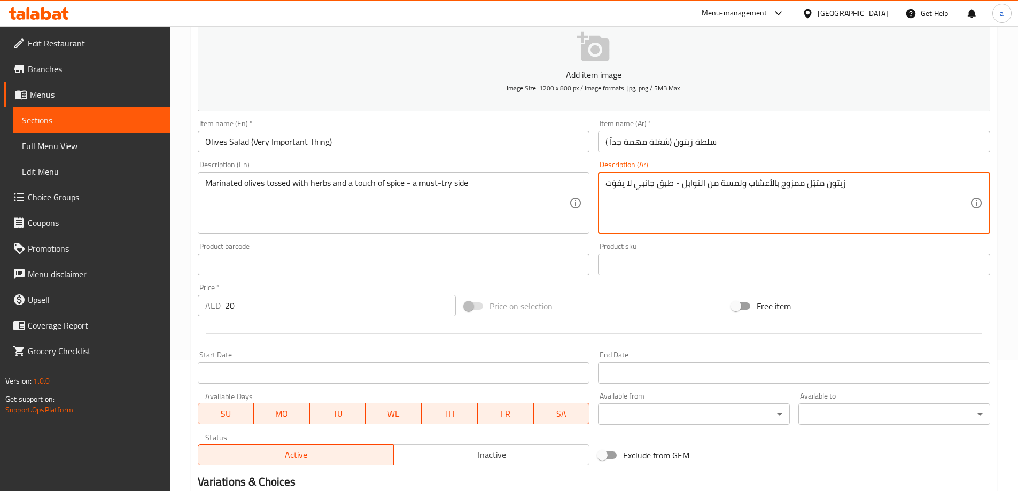
scroll to position [264, 0]
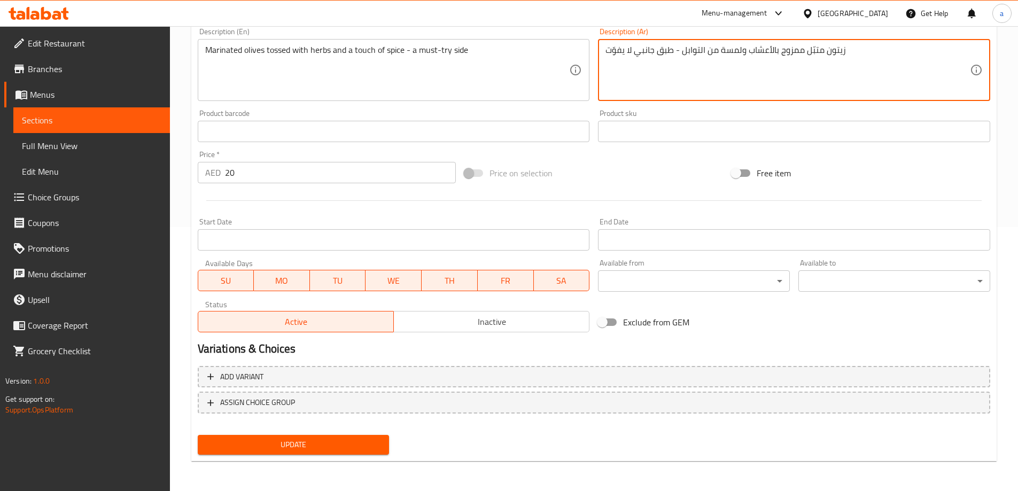
type textarea "زيتون متبّل ممزوج بالأعشاب ولمسة من التوابل - طبق جانبي لا يفوّت"
click at [315, 444] on span "Update" at bounding box center [293, 444] width 175 height 13
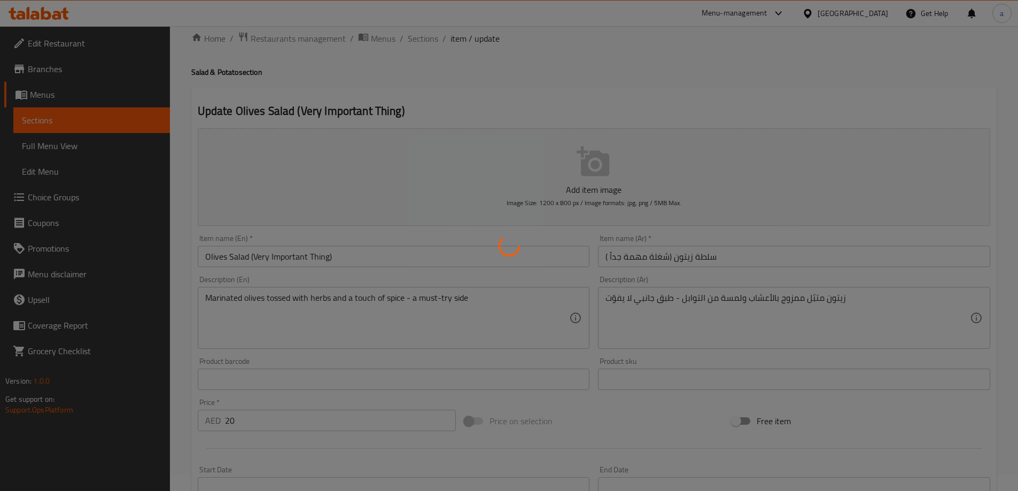
scroll to position [0, 0]
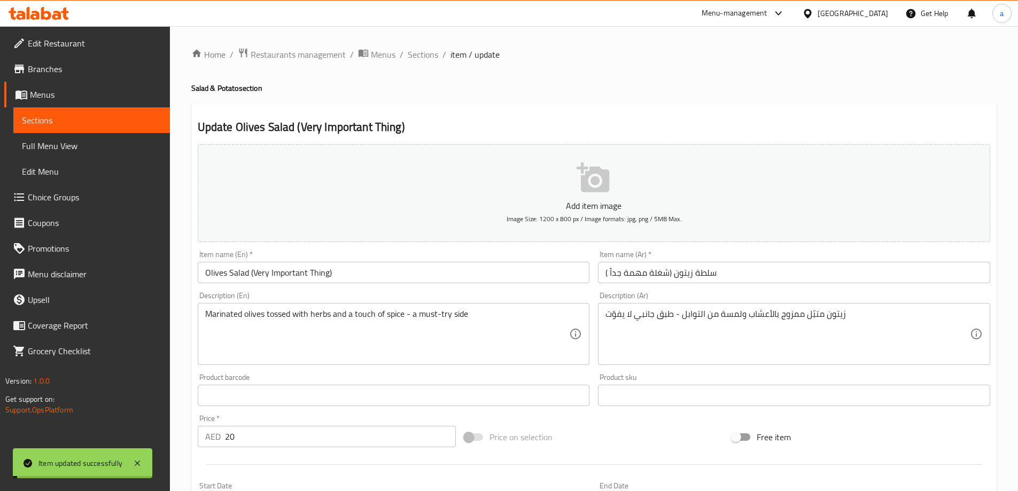
click at [423, 56] on span "Sections" at bounding box center [423, 54] width 30 height 13
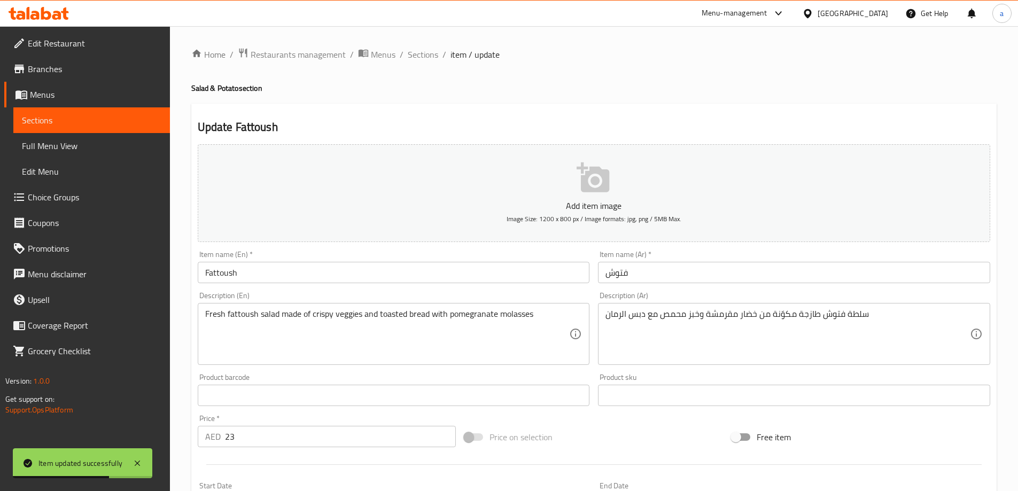
click at [262, 440] on input "23" at bounding box center [340, 436] width 231 height 21
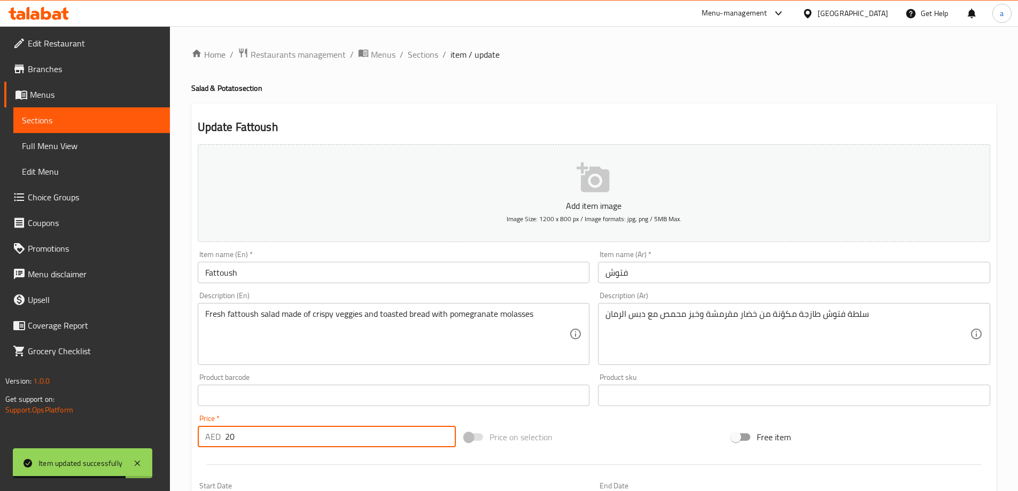
type input "20"
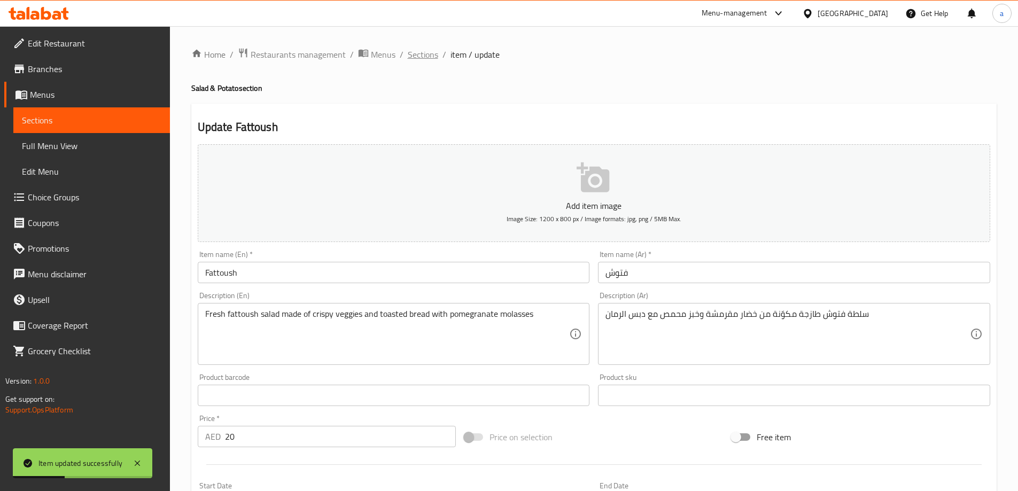
click at [408, 52] on span "Sections" at bounding box center [423, 54] width 30 height 13
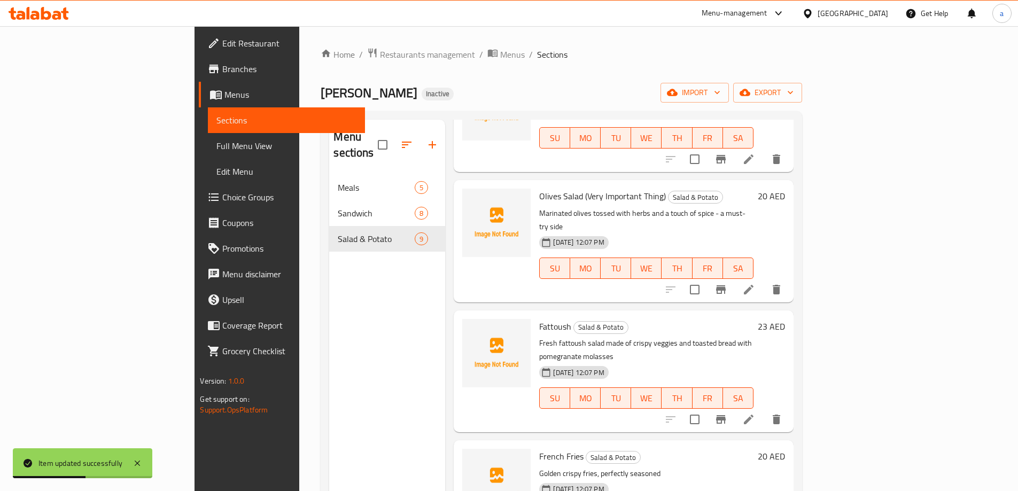
scroll to position [214, 0]
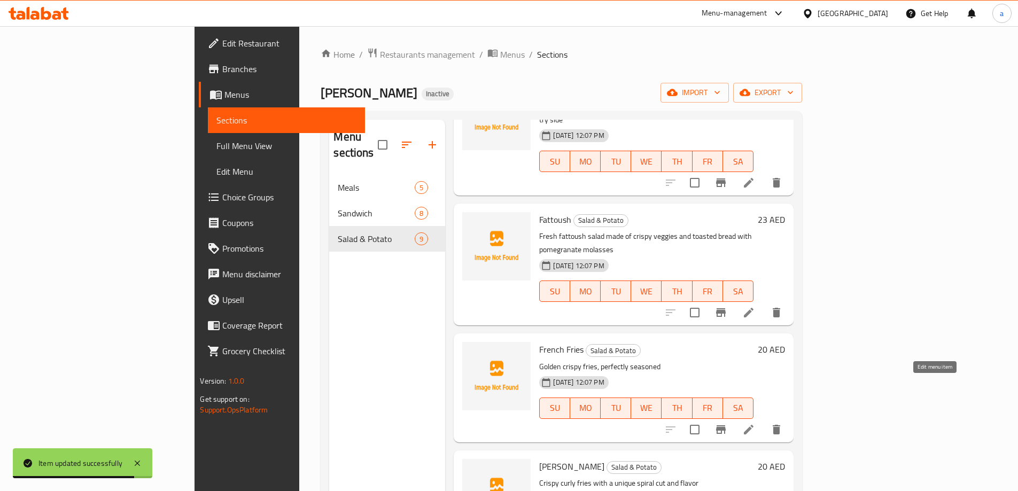
click at [755, 423] on icon at bounding box center [748, 429] width 13 height 13
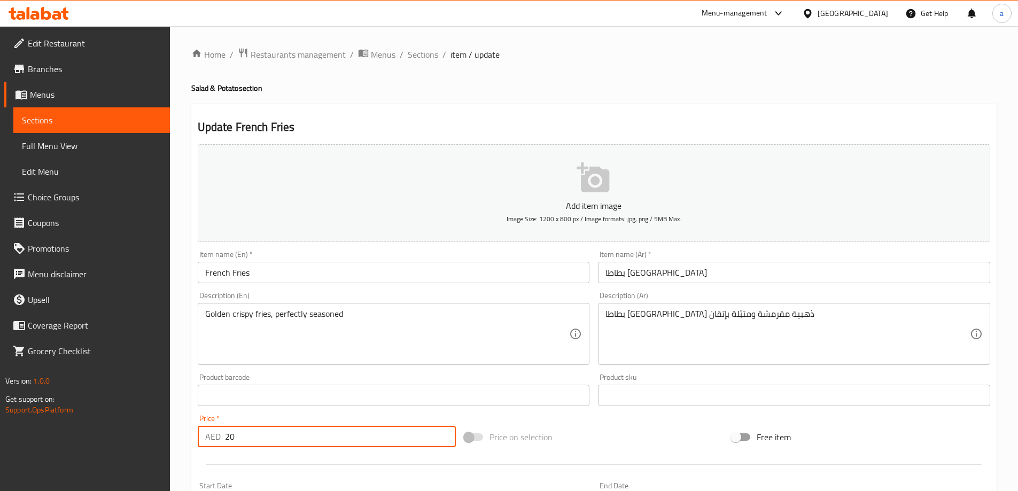
drag, startPoint x: 239, startPoint y: 435, endPoint x: 219, endPoint y: 439, distance: 20.0
click at [219, 439] on div "AED 20 Price *" at bounding box center [327, 436] width 259 height 21
type input "11"
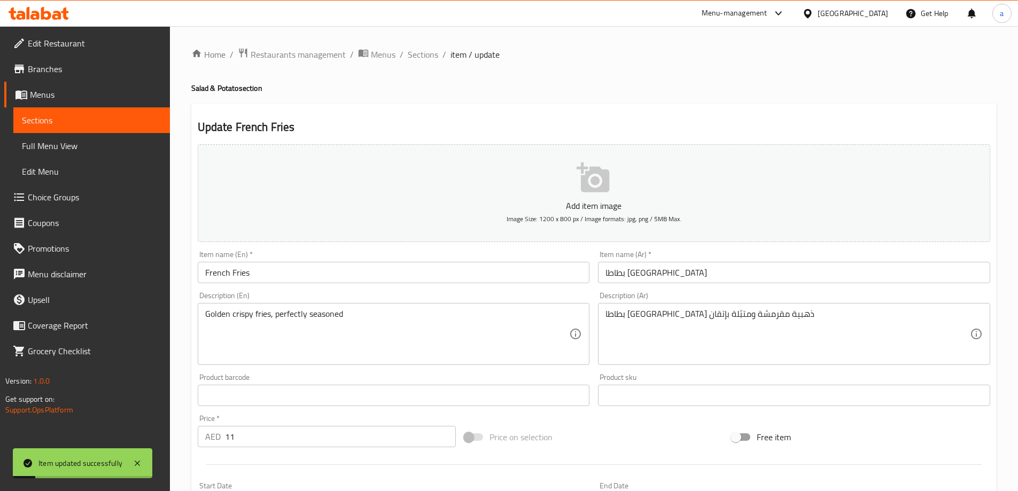
click at [426, 54] on span "Sections" at bounding box center [423, 54] width 30 height 13
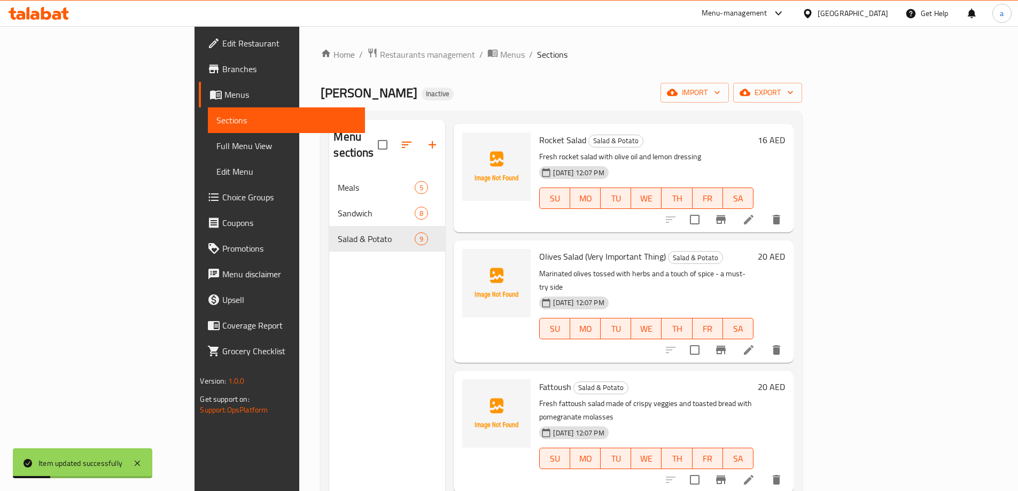
scroll to position [267, 0]
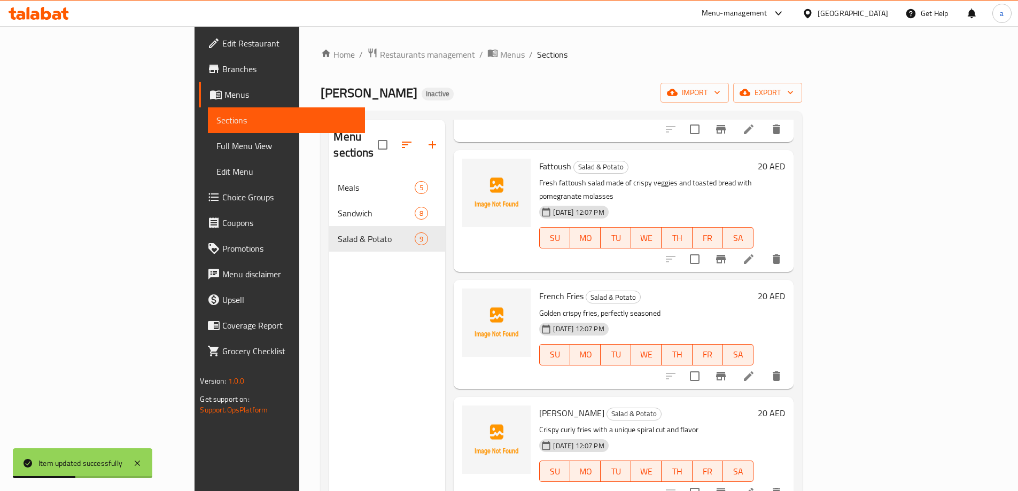
click at [763, 483] on li at bounding box center [748, 492] width 30 height 19
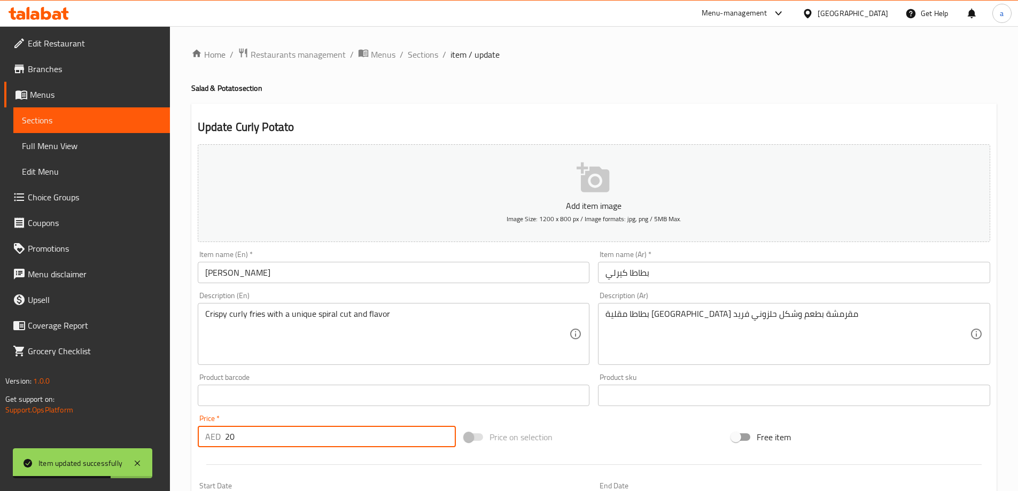
drag, startPoint x: 257, startPoint y: 437, endPoint x: 225, endPoint y: 442, distance: 32.9
click at [225, 442] on input "20" at bounding box center [340, 436] width 231 height 21
type input "13"
click at [420, 52] on span "Sections" at bounding box center [423, 54] width 30 height 13
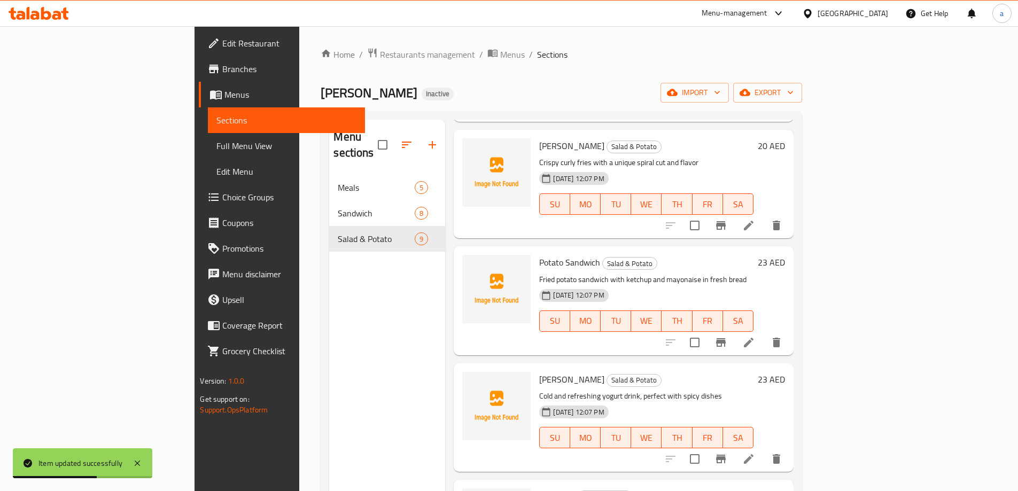
scroll to position [586, 0]
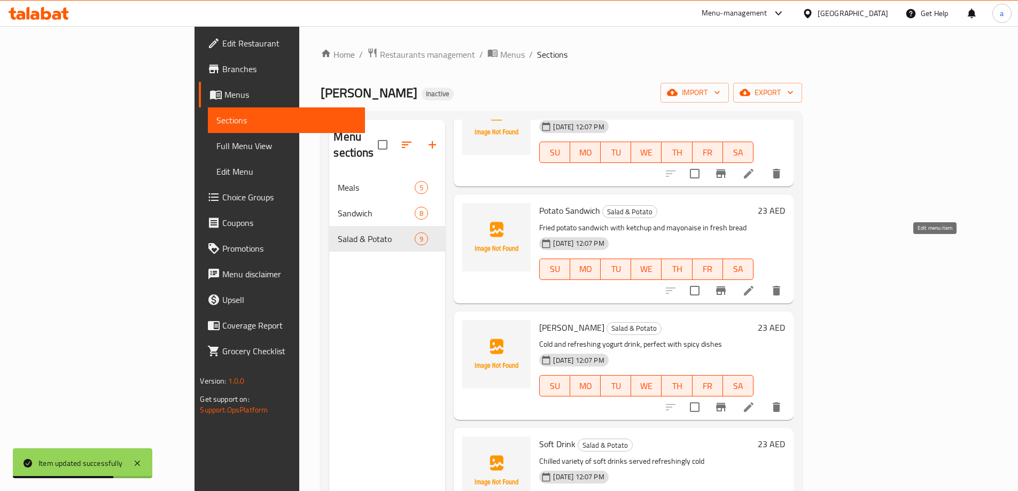
click at [755, 284] on icon at bounding box center [748, 290] width 13 height 13
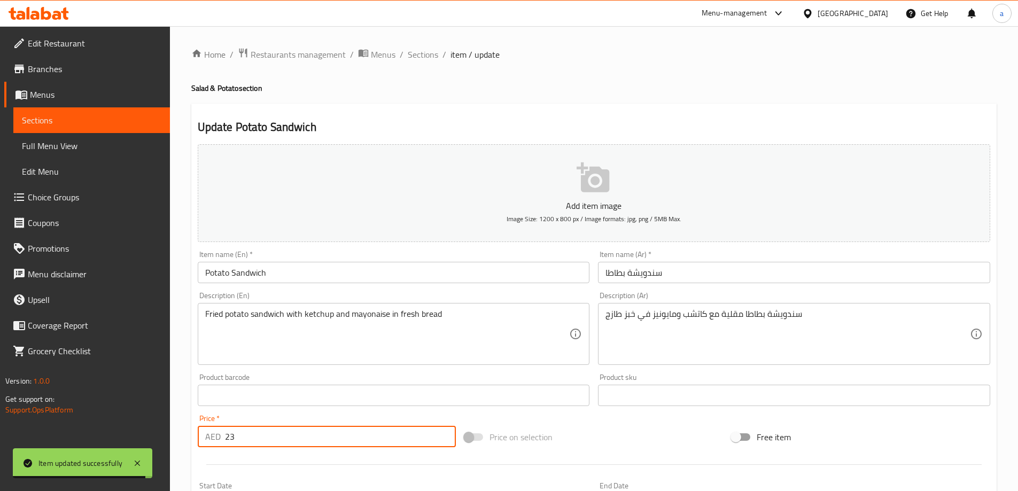
drag, startPoint x: 245, startPoint y: 436, endPoint x: 207, endPoint y: 438, distance: 38.5
click at [207, 438] on div "AED 23 Price *" at bounding box center [327, 436] width 259 height 21
type input "15"
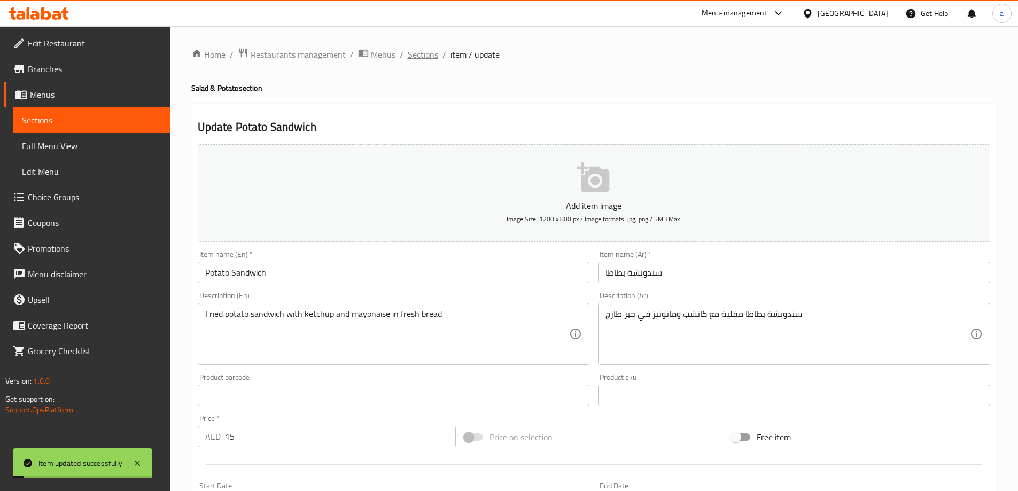
click at [419, 51] on span "Sections" at bounding box center [423, 54] width 30 height 13
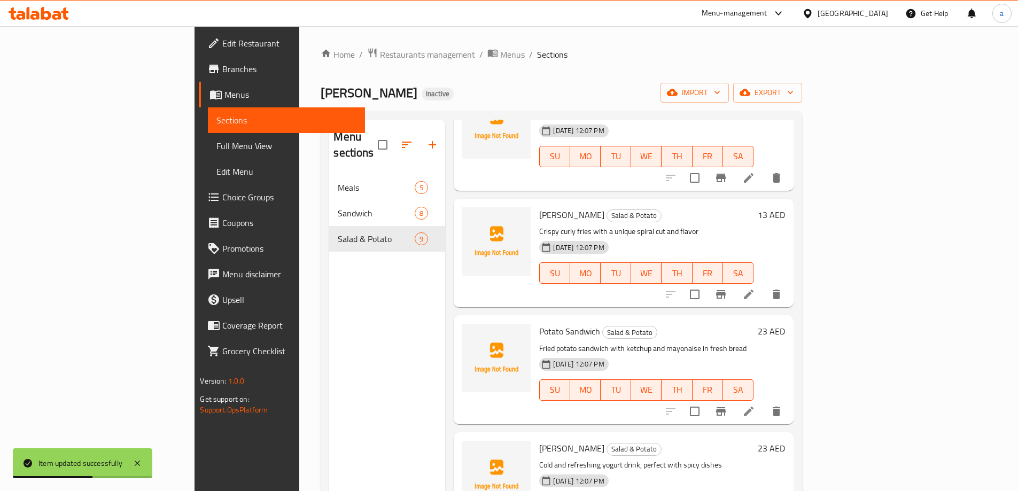
scroll to position [481, 0]
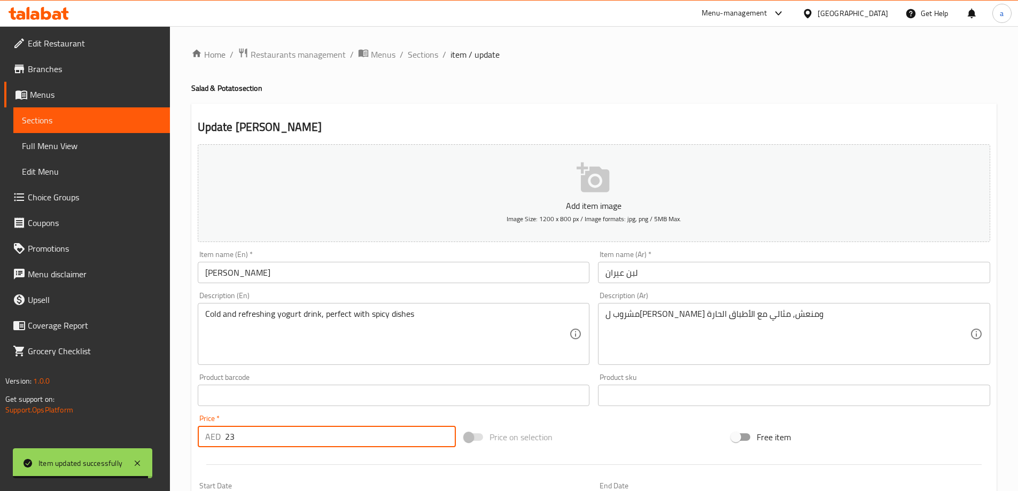
drag, startPoint x: 223, startPoint y: 440, endPoint x: 206, endPoint y: 440, distance: 17.1
click at [207, 440] on div "AED 23 Price *" at bounding box center [327, 436] width 259 height 21
type input "7"
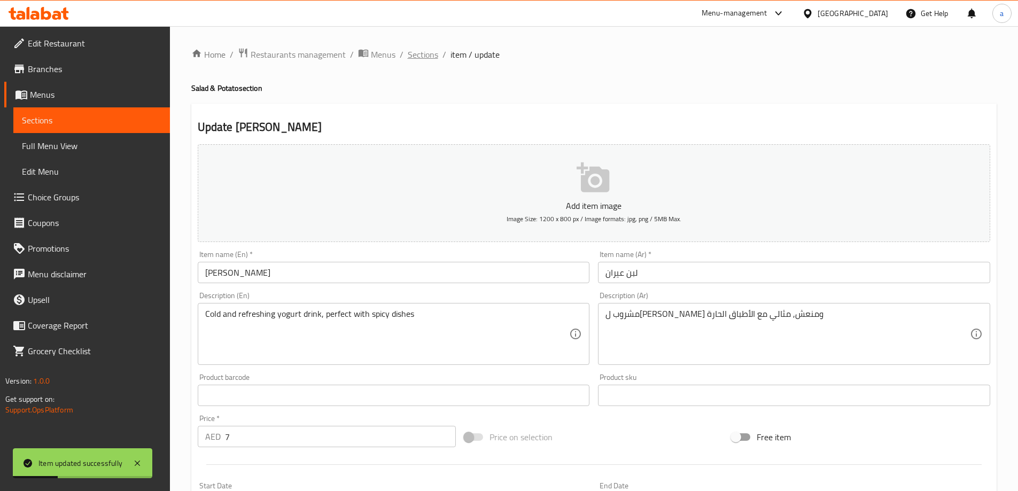
click at [425, 57] on span "Sections" at bounding box center [423, 54] width 30 height 13
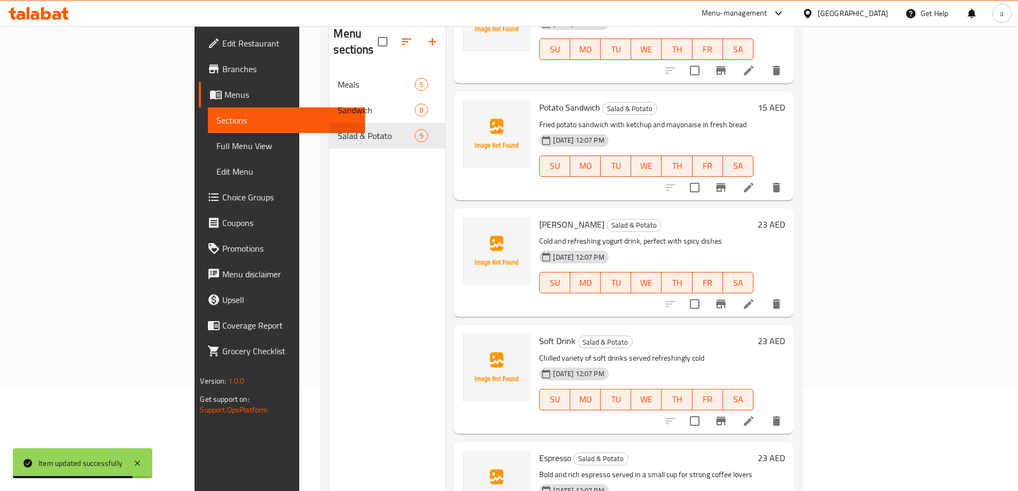
scroll to position [107, 0]
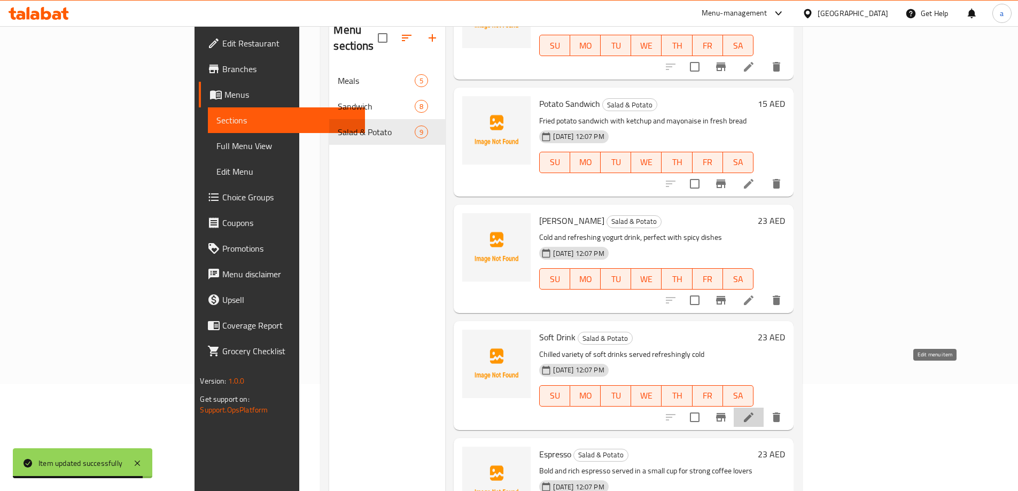
click at [755, 411] on icon at bounding box center [748, 417] width 13 height 13
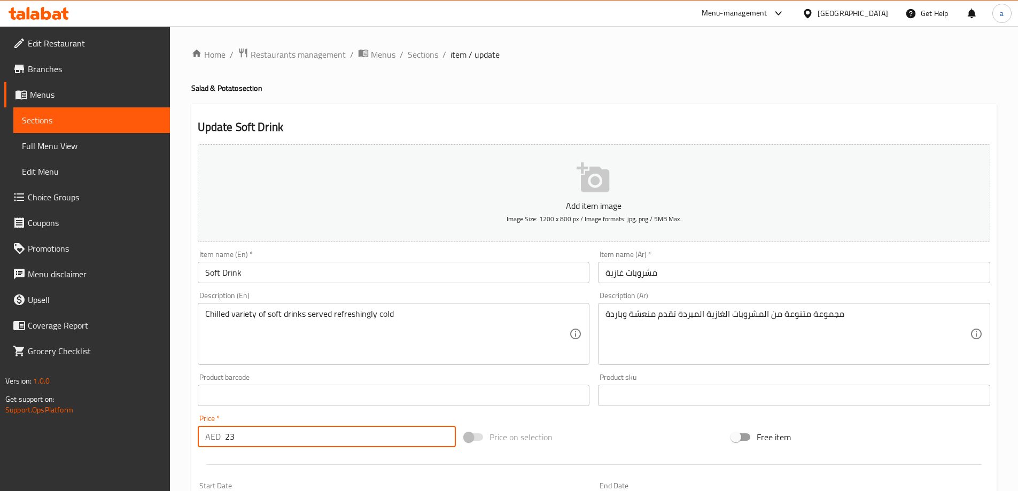
drag, startPoint x: 243, startPoint y: 432, endPoint x: 212, endPoint y: 443, distance: 33.6
click at [212, 443] on div "AED 23 Price *" at bounding box center [327, 436] width 259 height 21
type input "6"
click at [418, 57] on span "Sections" at bounding box center [423, 54] width 30 height 13
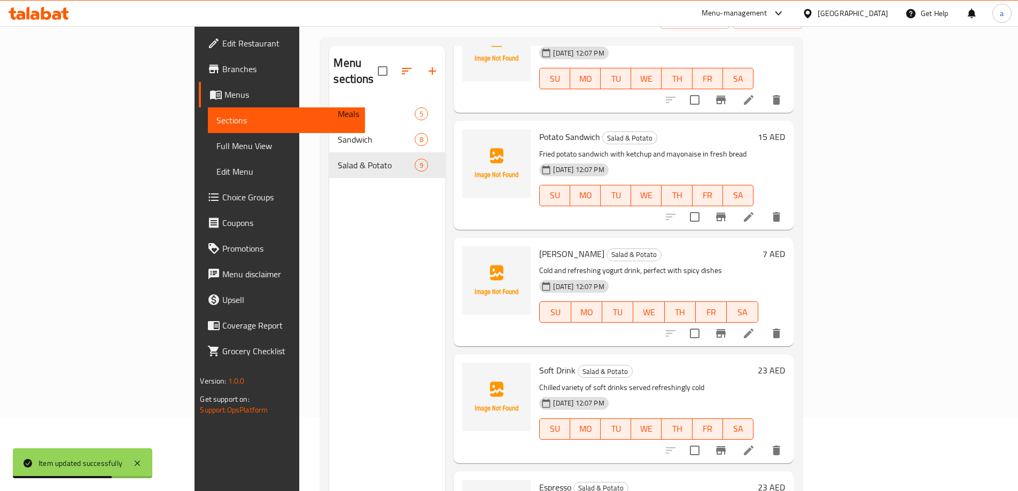
scroll to position [150, 0]
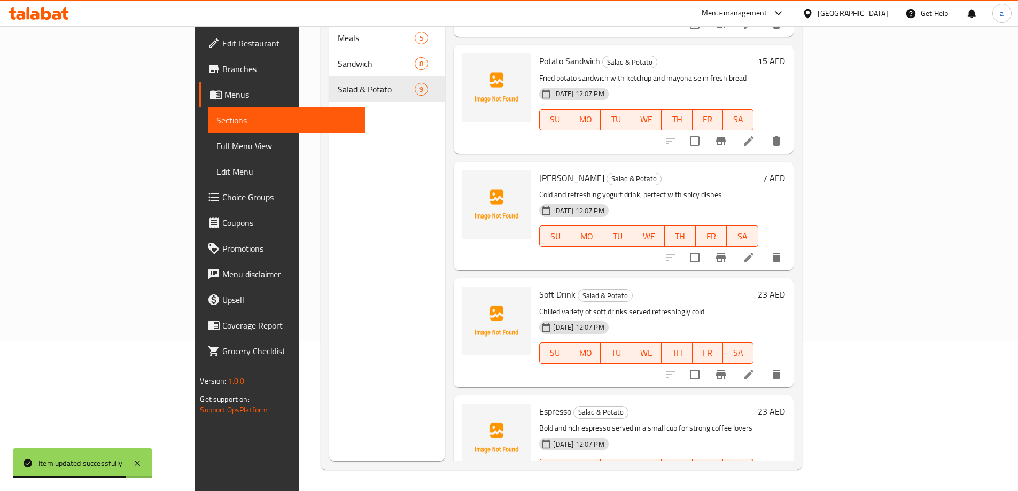
click at [753, 486] on icon at bounding box center [749, 491] width 10 height 10
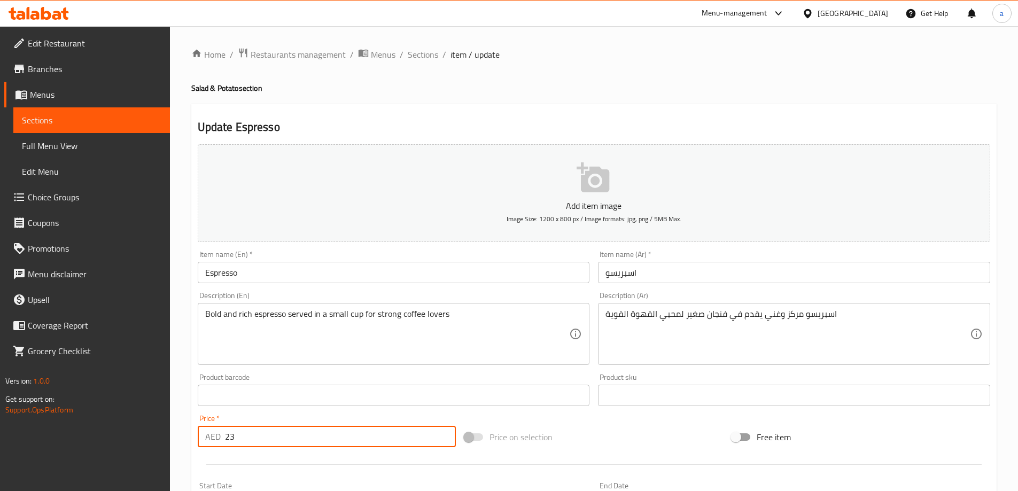
drag, startPoint x: 241, startPoint y: 449, endPoint x: 215, endPoint y: 452, distance: 26.4
click at [215, 452] on div "Add item image Image Size: 1200 x 800 px / Image formats: jpg, png / 5MB Max. I…" at bounding box center [593, 370] width 801 height 460
type input "7"
click at [426, 58] on span "Sections" at bounding box center [423, 54] width 30 height 13
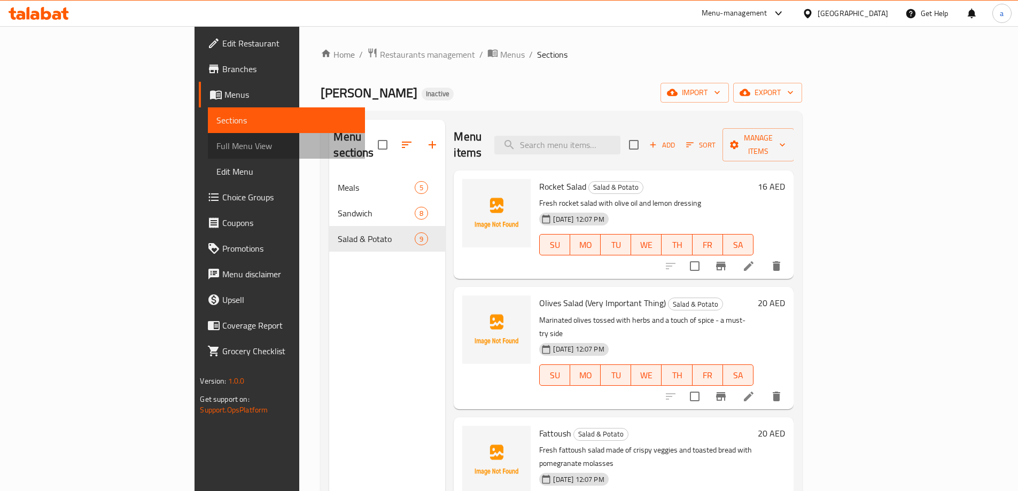
click at [216, 139] on span "Full Menu View" at bounding box center [285, 145] width 139 height 13
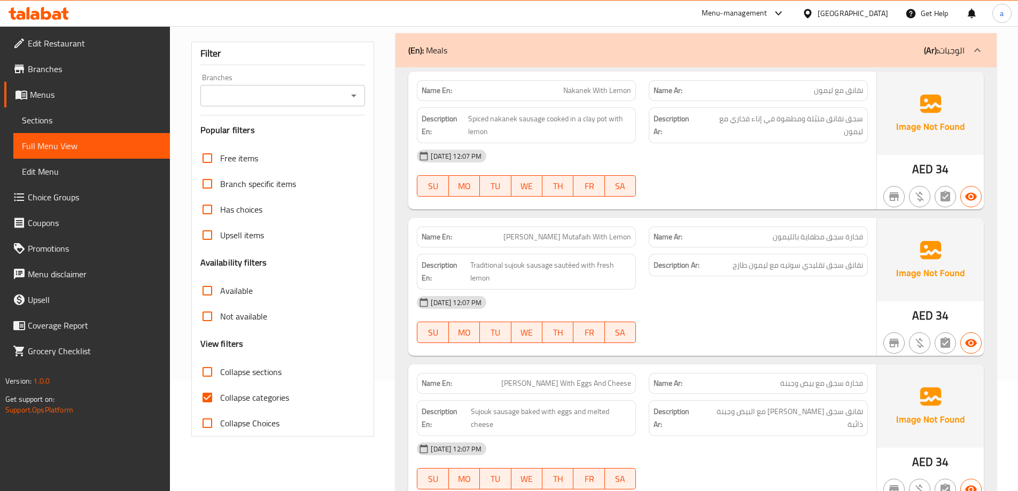
scroll to position [160, 0]
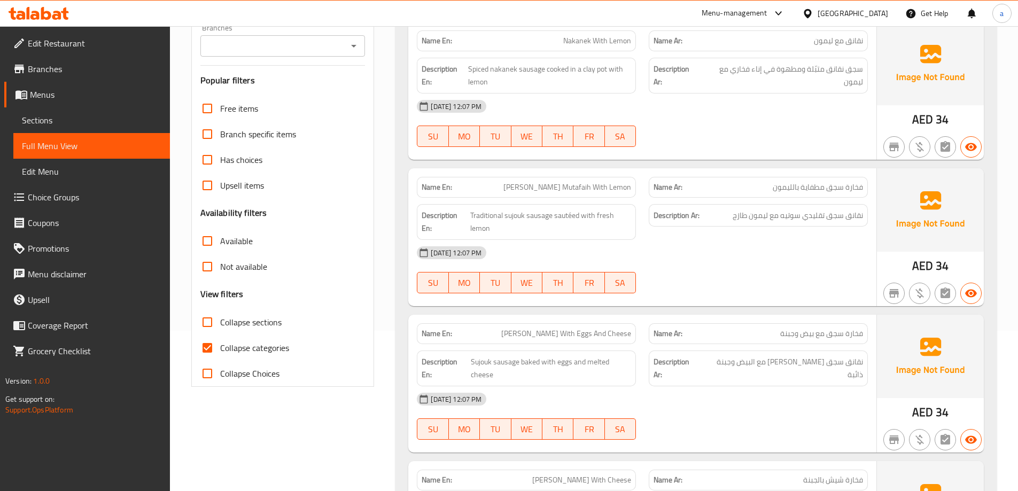
click at [244, 344] on span "Collapse categories" at bounding box center [254, 347] width 69 height 13
click at [220, 344] on input "Collapse categories" at bounding box center [207, 348] width 26 height 26
checkbox input "false"
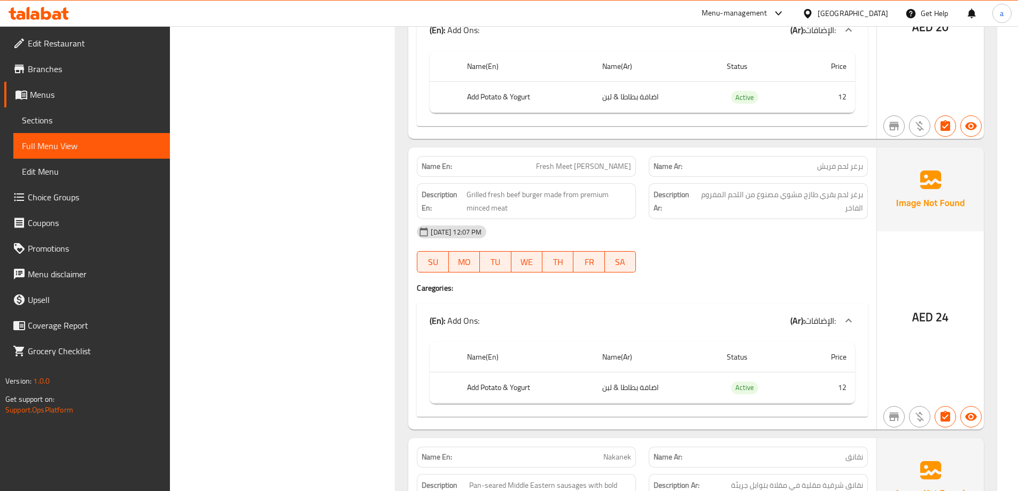
scroll to position [0, 0]
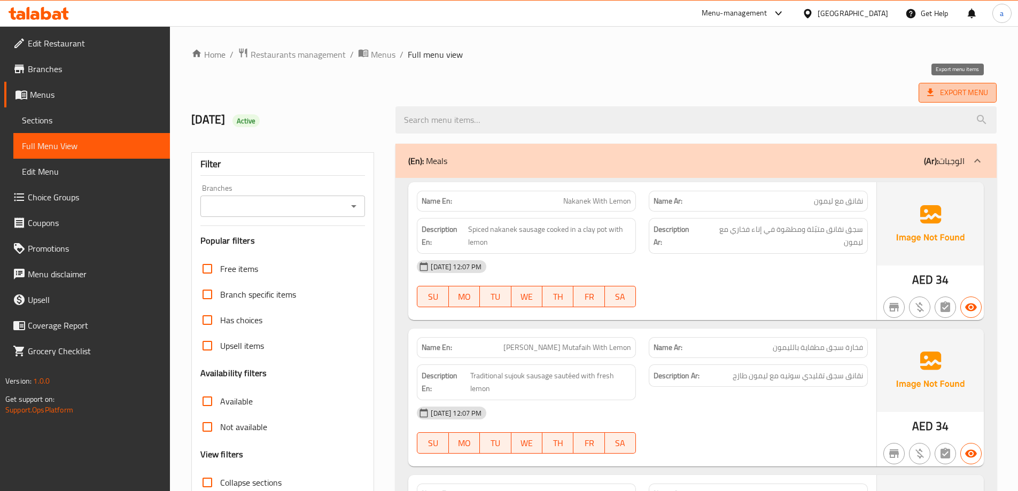
click at [942, 94] on span "Export Menu" at bounding box center [957, 92] width 61 height 13
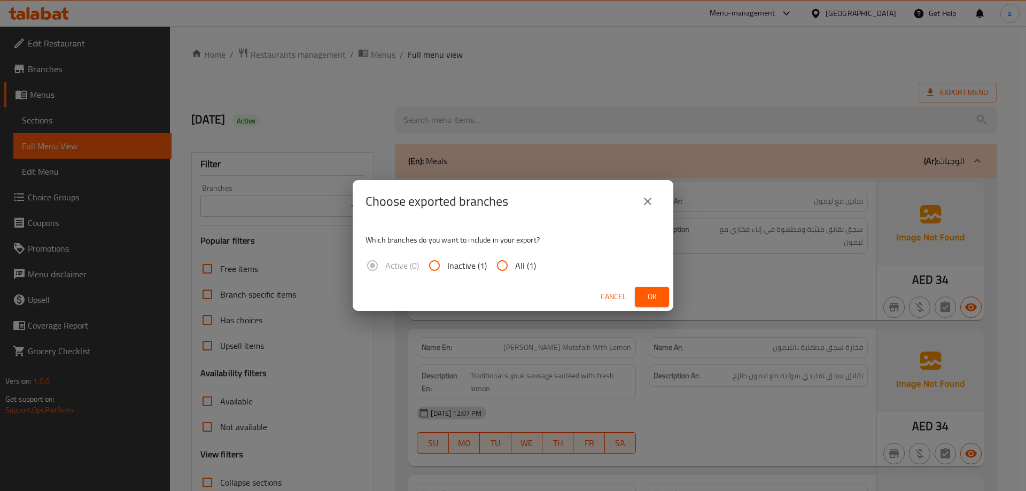
click at [511, 263] on input "All (1)" at bounding box center [502, 266] width 26 height 26
radio input "true"
click at [637, 300] on button "Ok" at bounding box center [652, 297] width 34 height 20
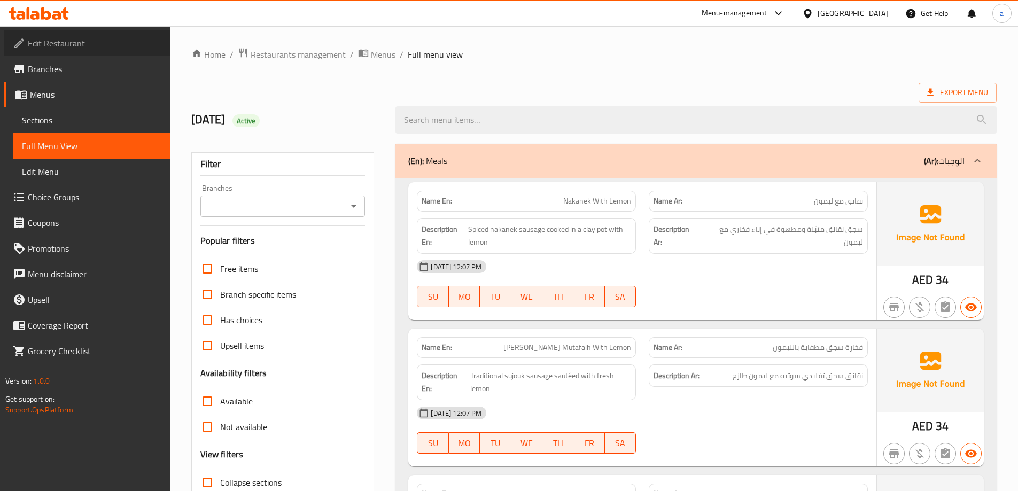
click at [45, 47] on span "Edit Restaurant" at bounding box center [95, 43] width 134 height 13
